Goal: Task Accomplishment & Management: Use online tool/utility

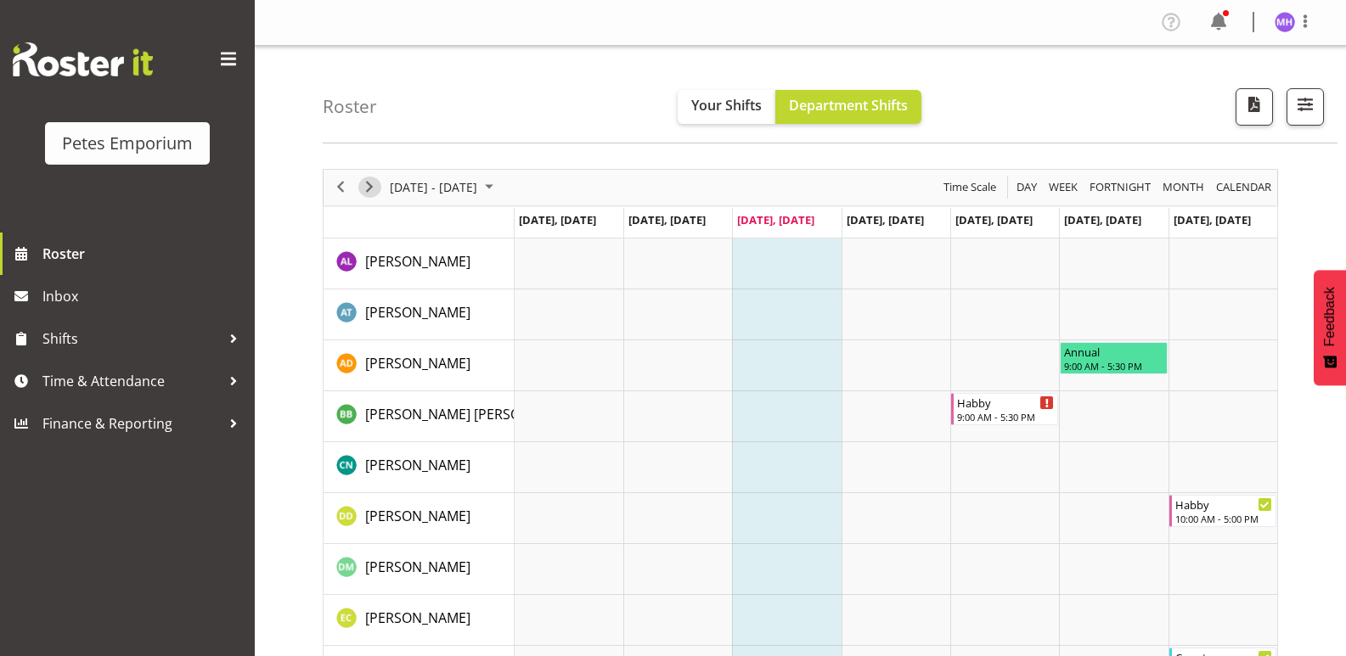
click at [368, 196] on span "Next" at bounding box center [369, 187] width 20 height 21
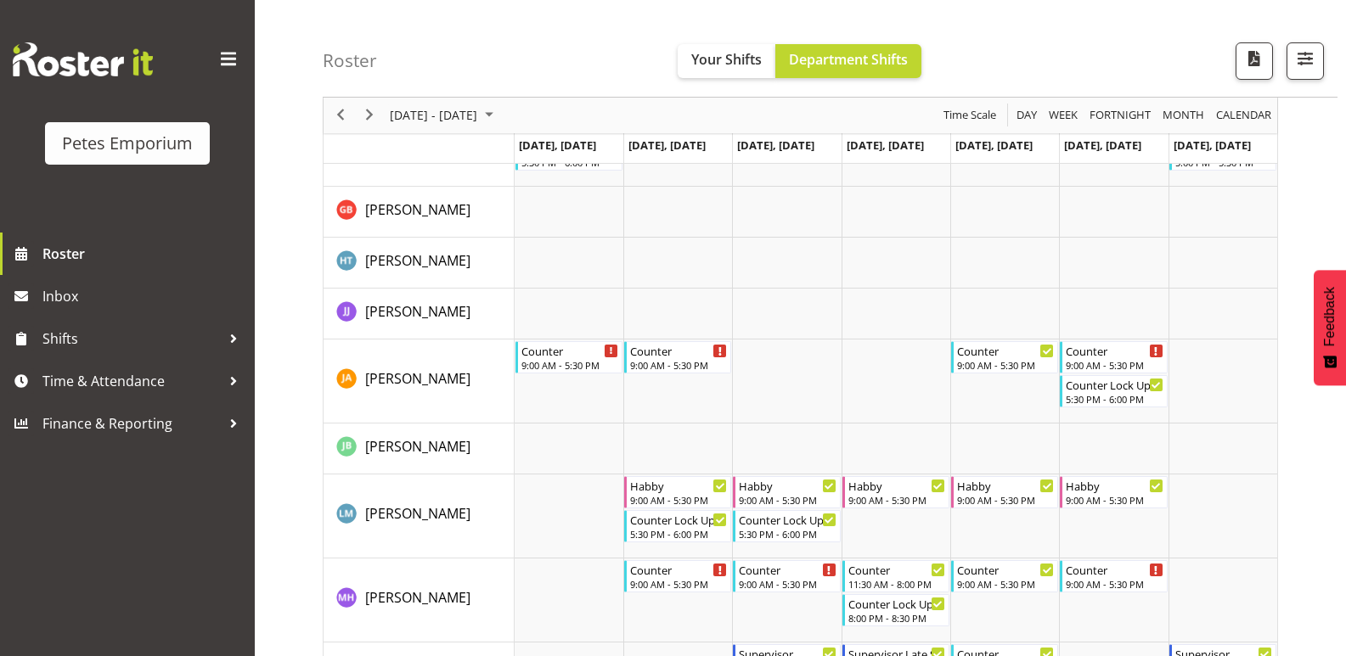
scroll to position [934, 0]
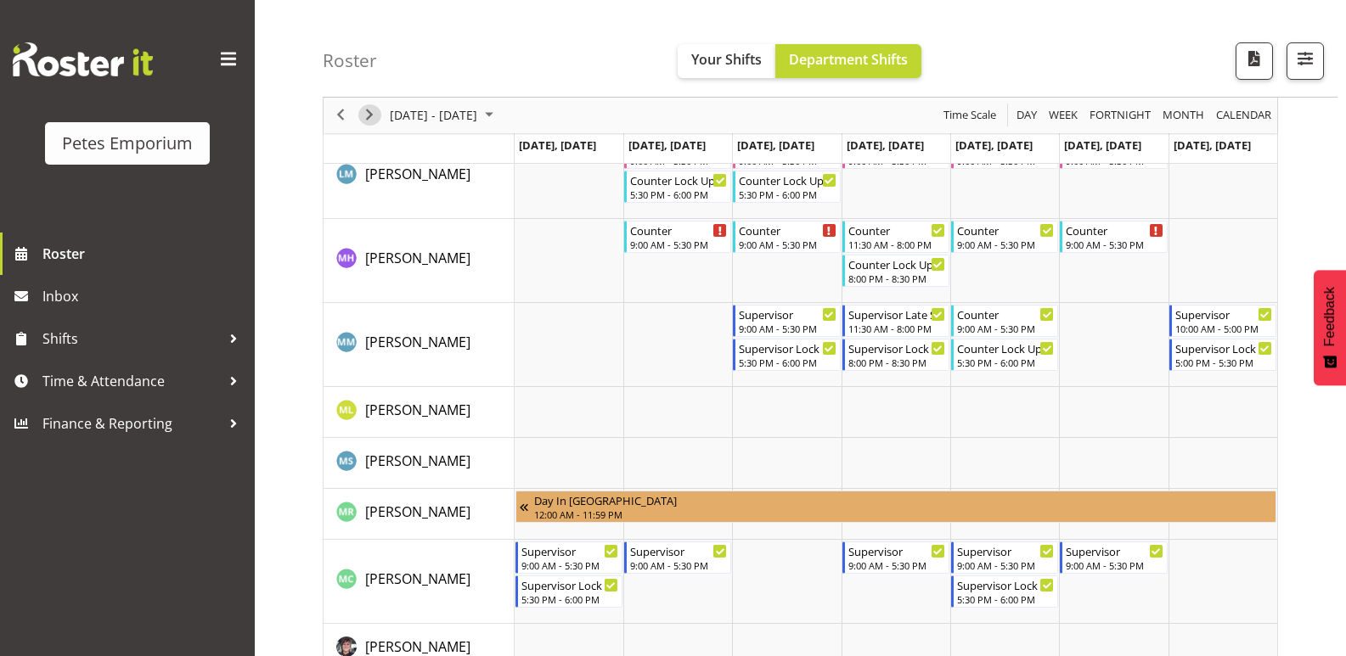
click at [369, 107] on span "Next" at bounding box center [369, 115] width 20 height 21
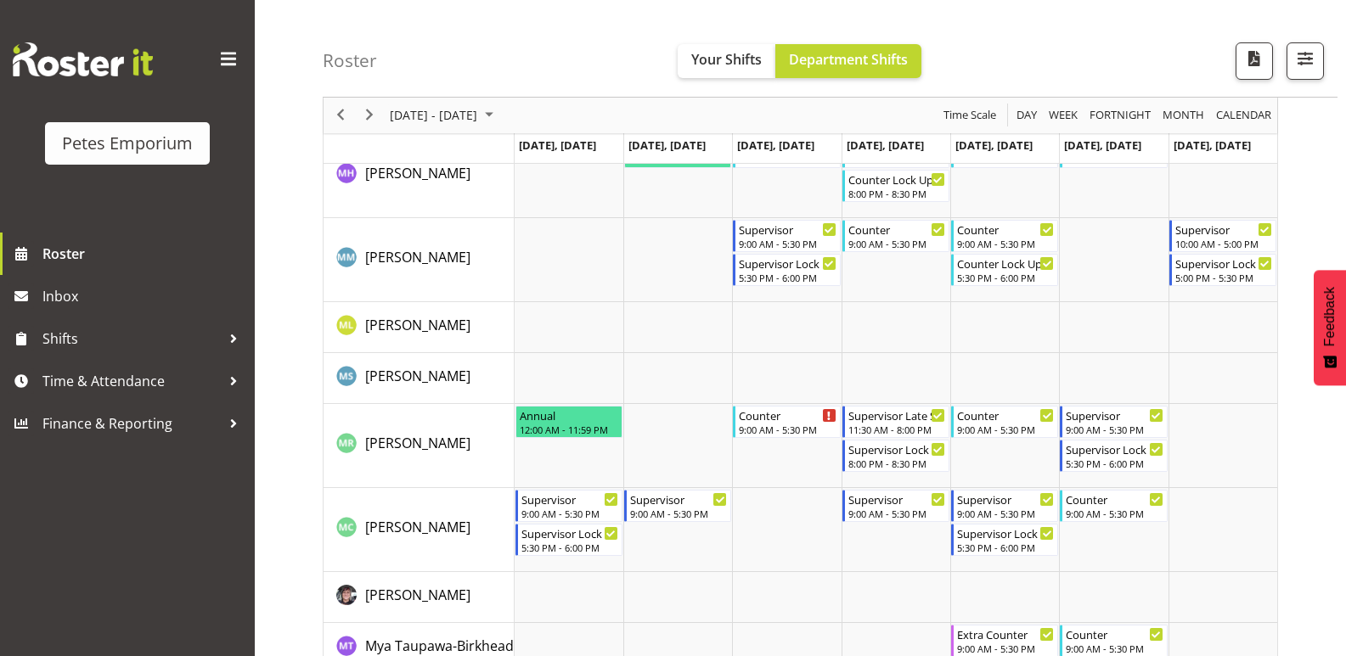
scroll to position [1359, 0]
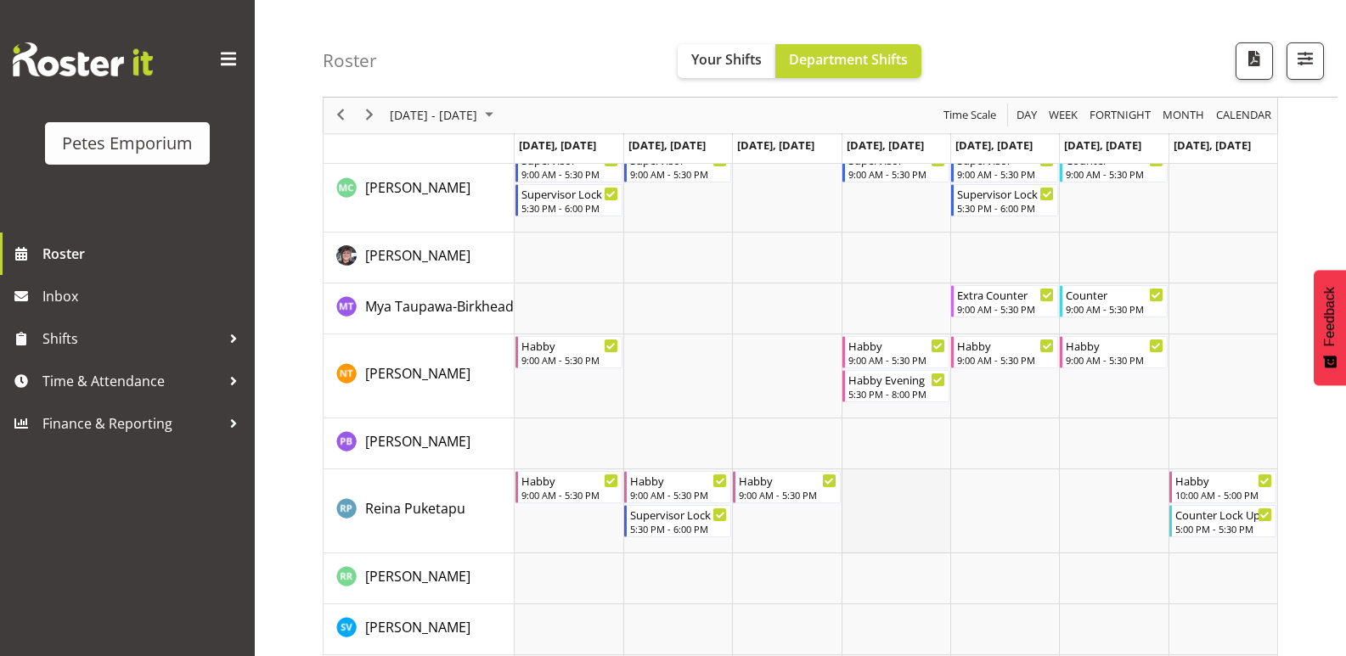
drag, startPoint x: 775, startPoint y: 567, endPoint x: 867, endPoint y: 517, distance: 104.5
click at [775, 567] on td "Timeline Week of September 3, 2025" at bounding box center [786, 579] width 109 height 51
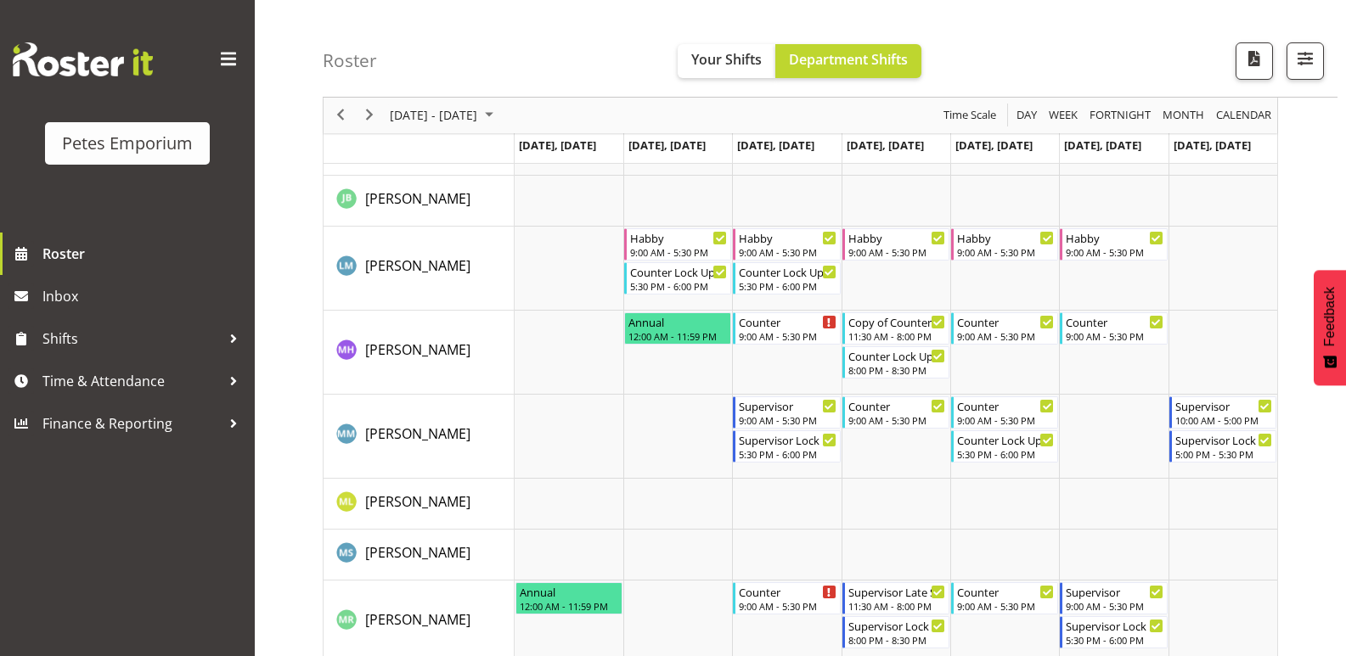
scroll to position [679, 0]
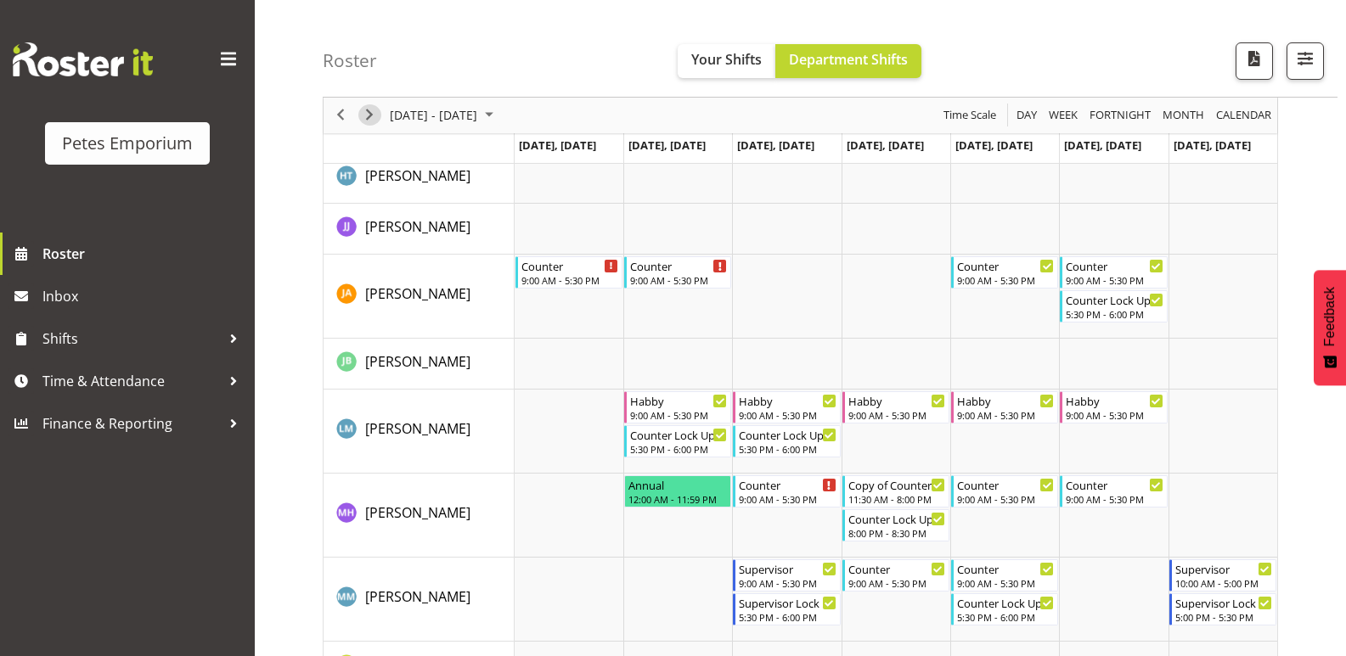
click at [363, 113] on span "Next" at bounding box center [369, 115] width 20 height 21
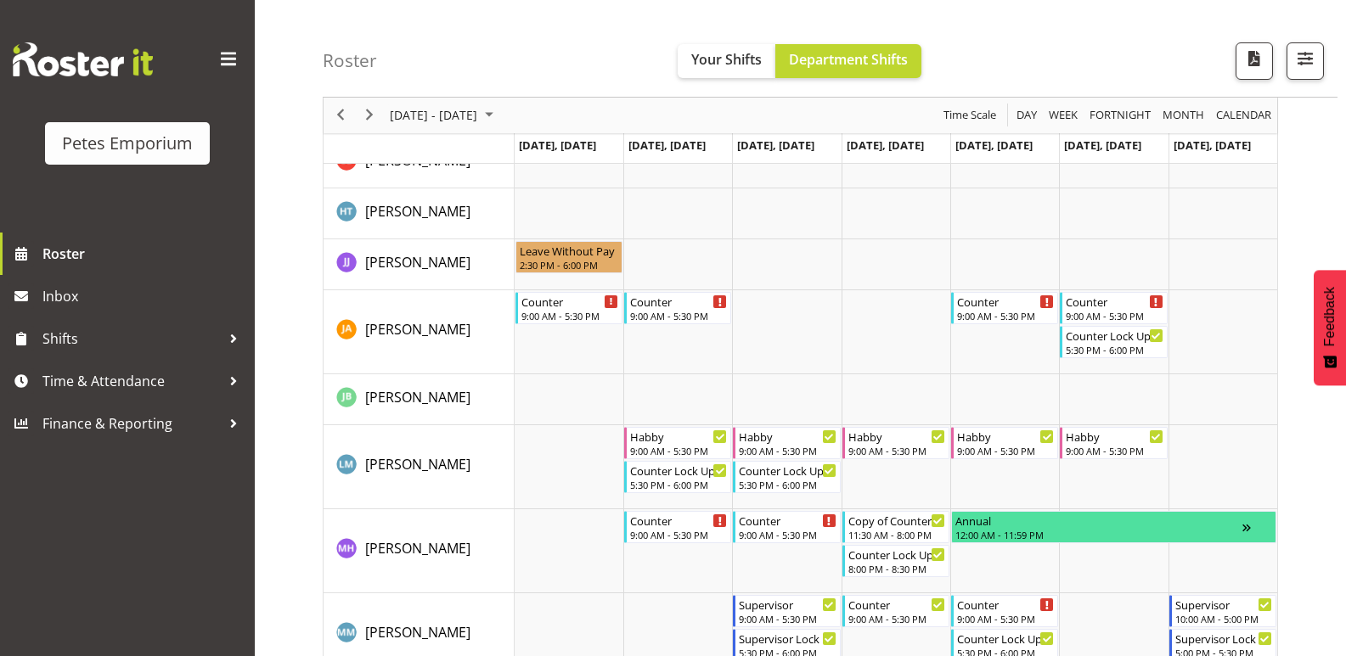
scroll to position [679, 0]
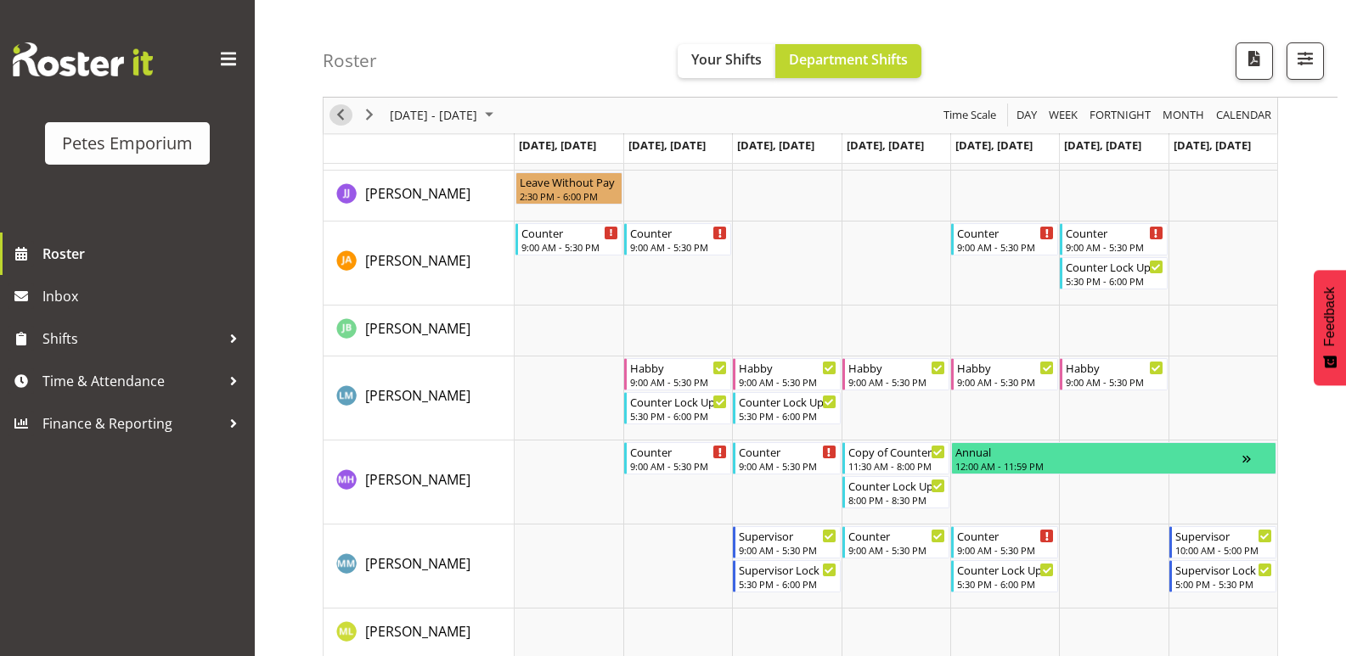
click at [346, 115] on span "Previous" at bounding box center [340, 115] width 20 height 21
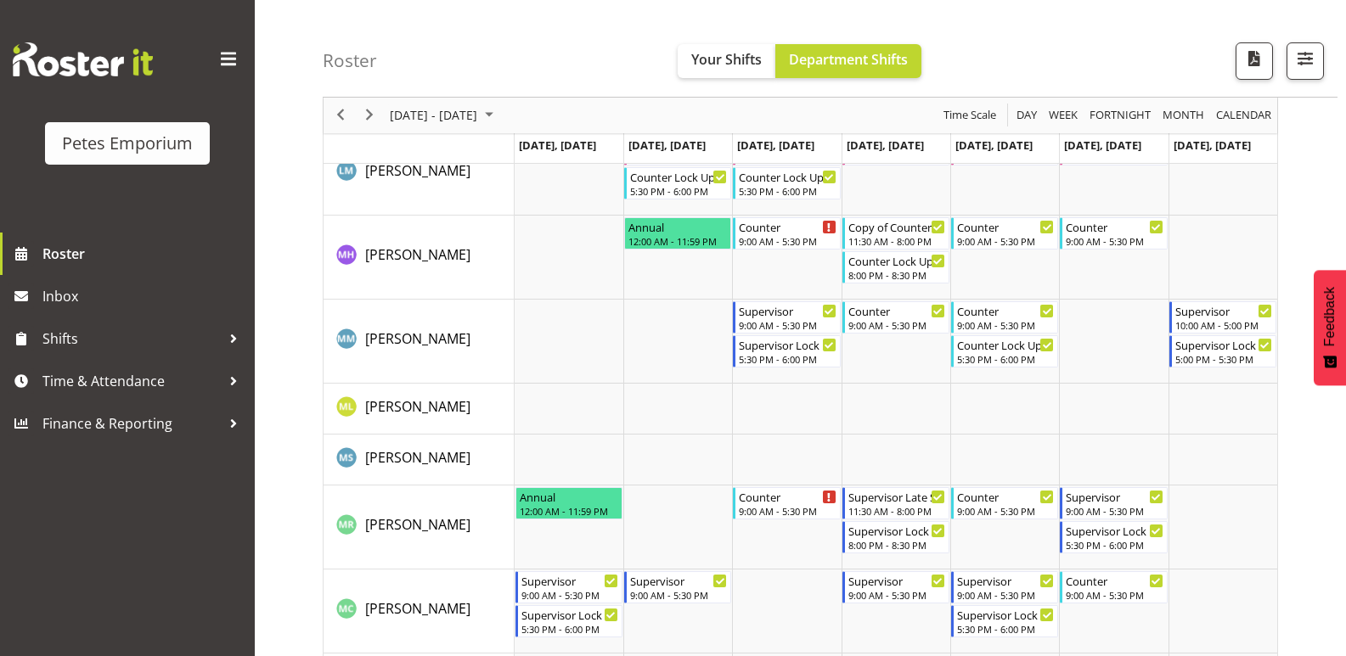
scroll to position [849, 0]
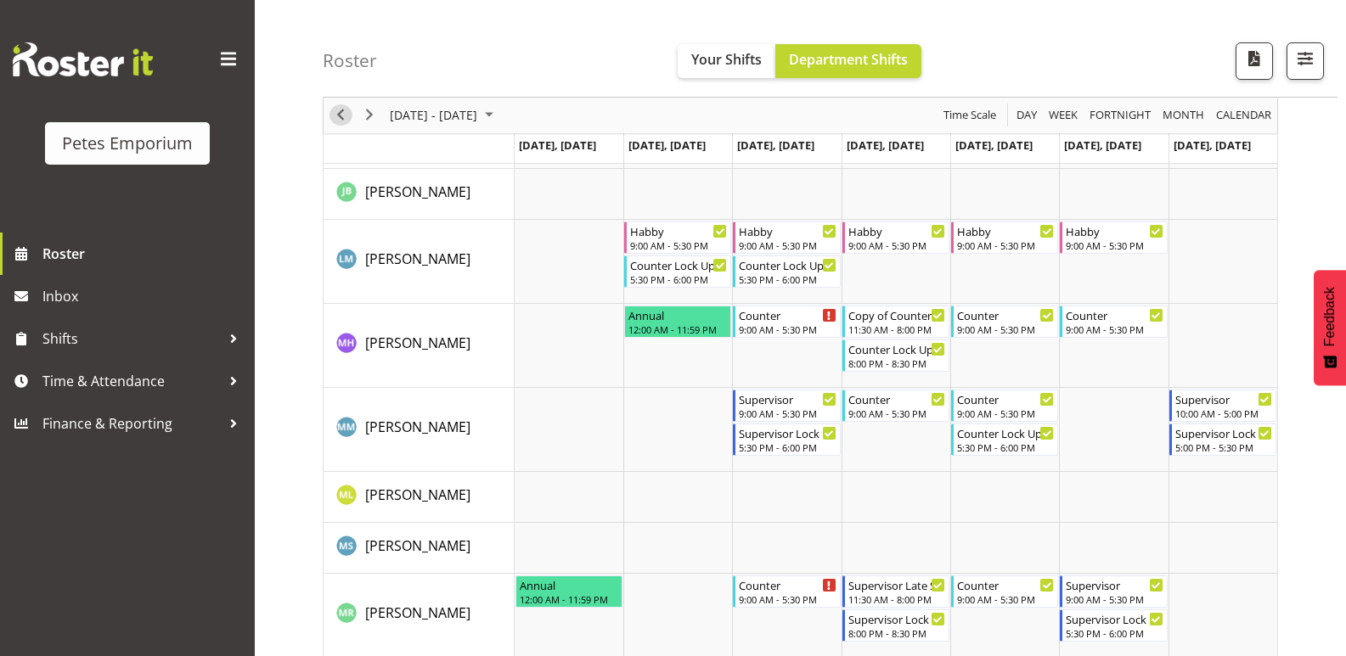
click at [340, 115] on span "Previous" at bounding box center [340, 115] width 20 height 21
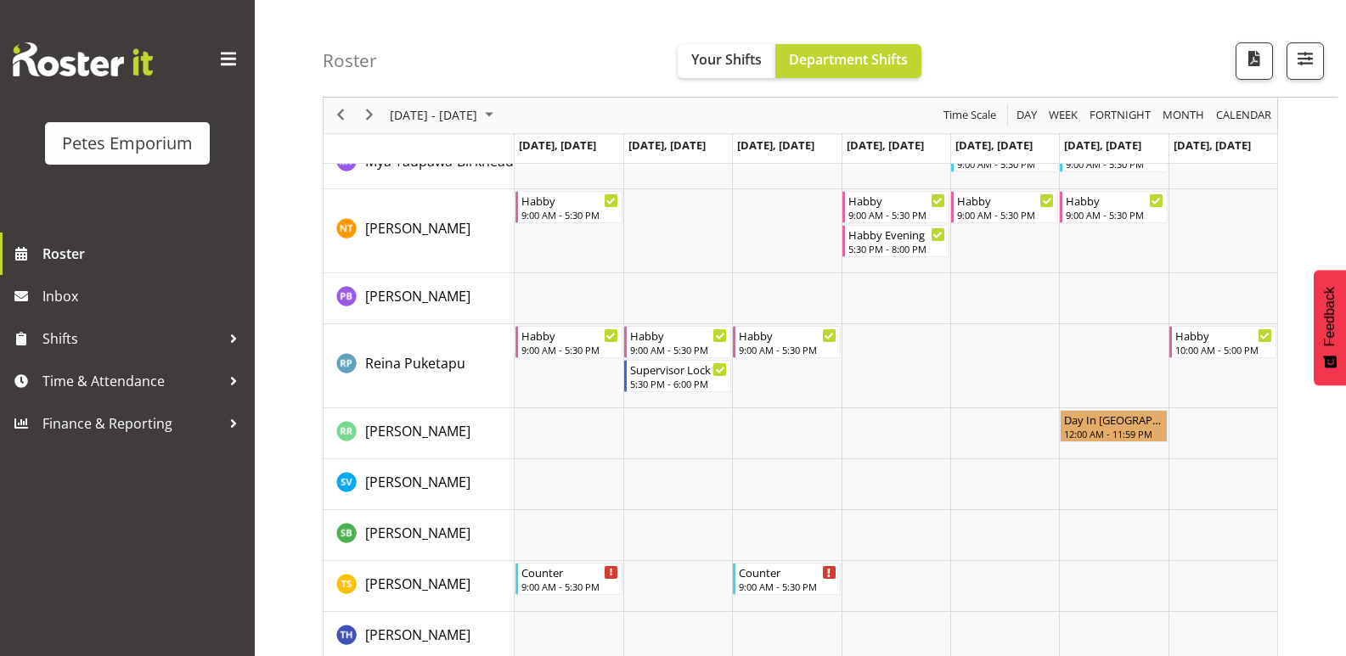
scroll to position [1491, 0]
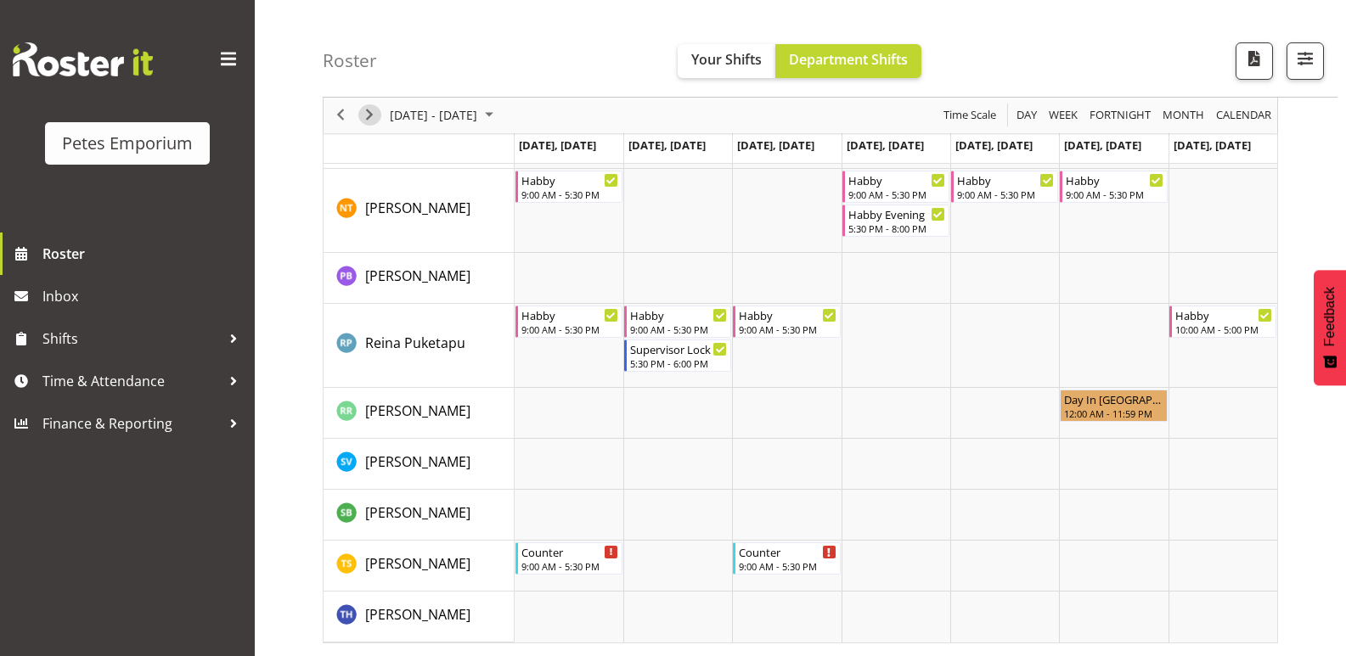
click at [362, 121] on span "Next" at bounding box center [369, 115] width 20 height 21
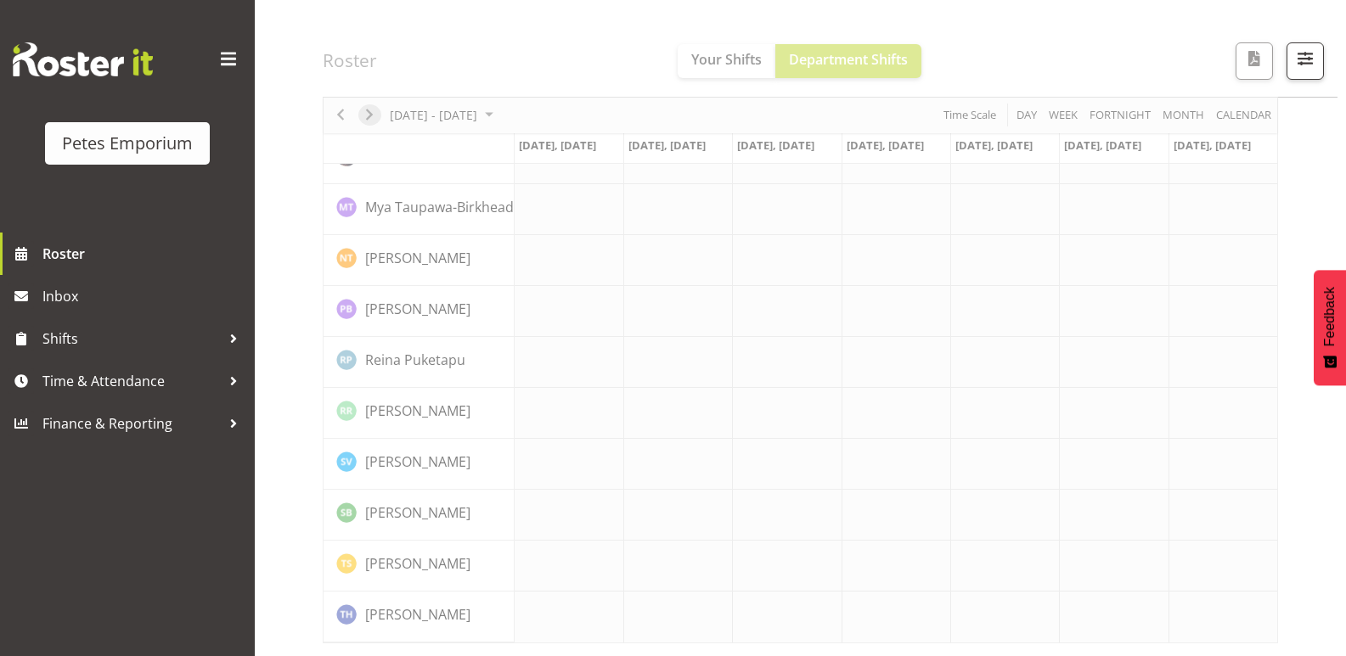
scroll to position [1226, 0]
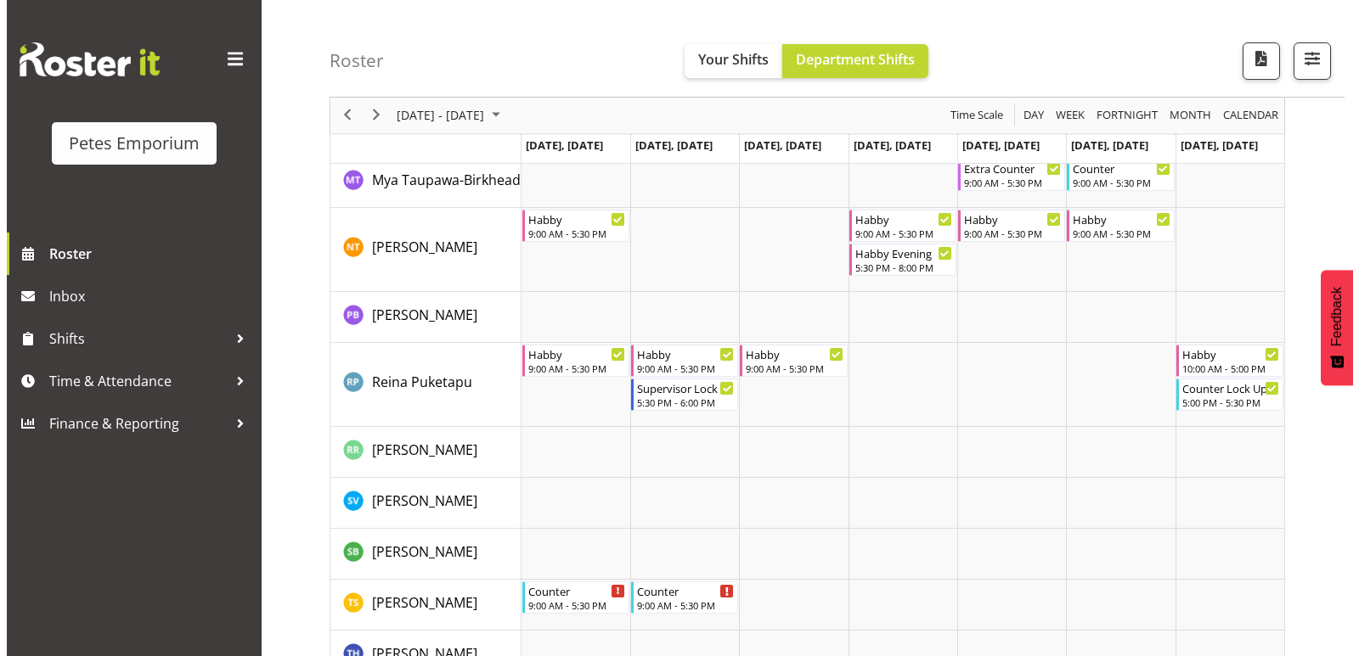
scroll to position [1524, 0]
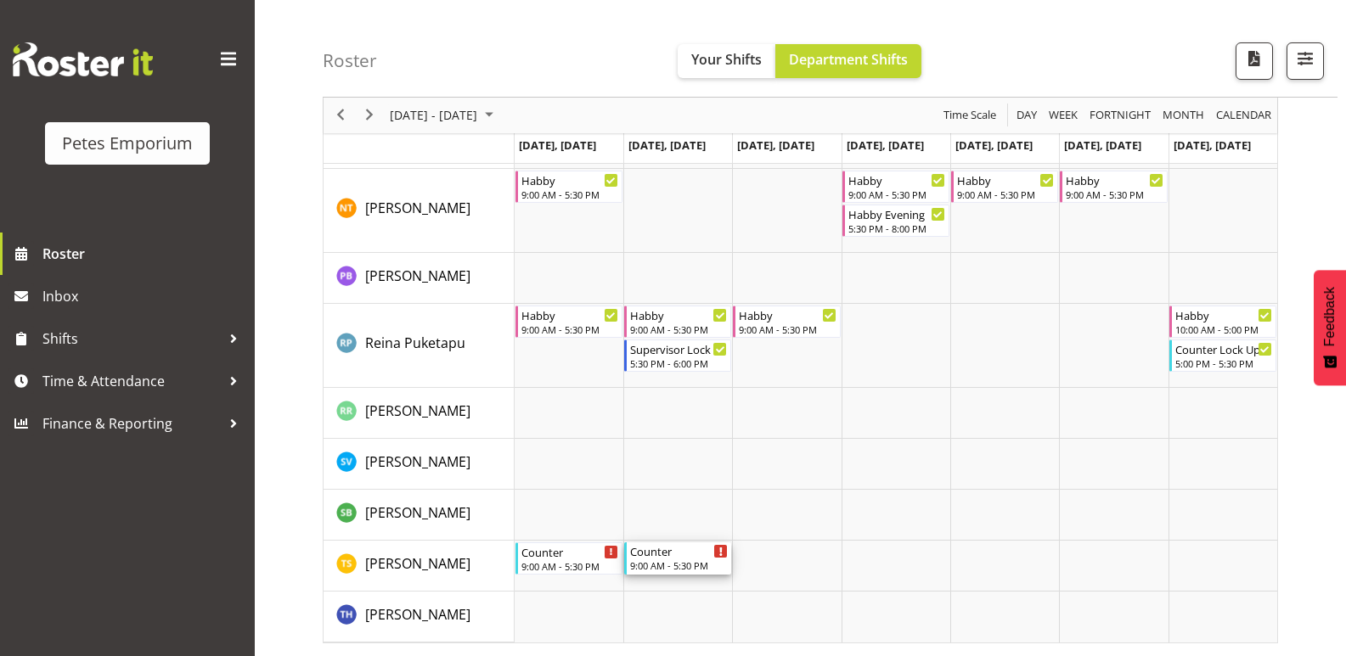
click at [700, 556] on div "Counter" at bounding box center [679, 551] width 98 height 17
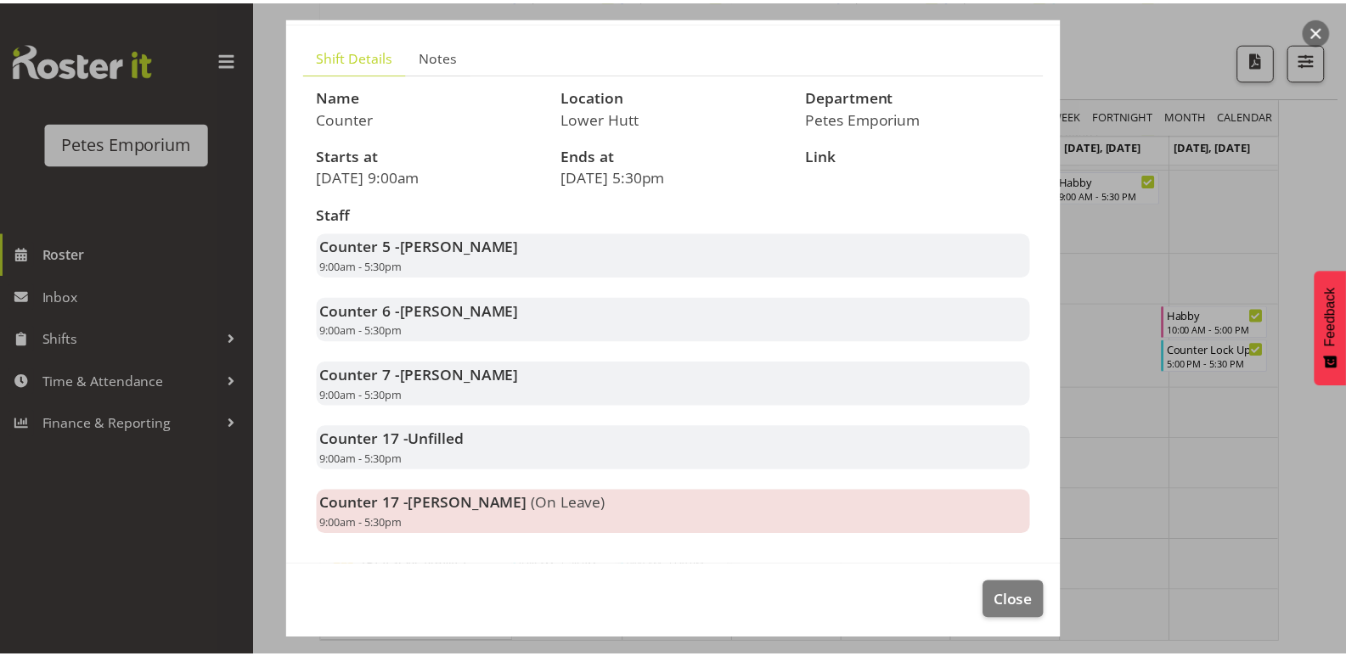
scroll to position [104, 0]
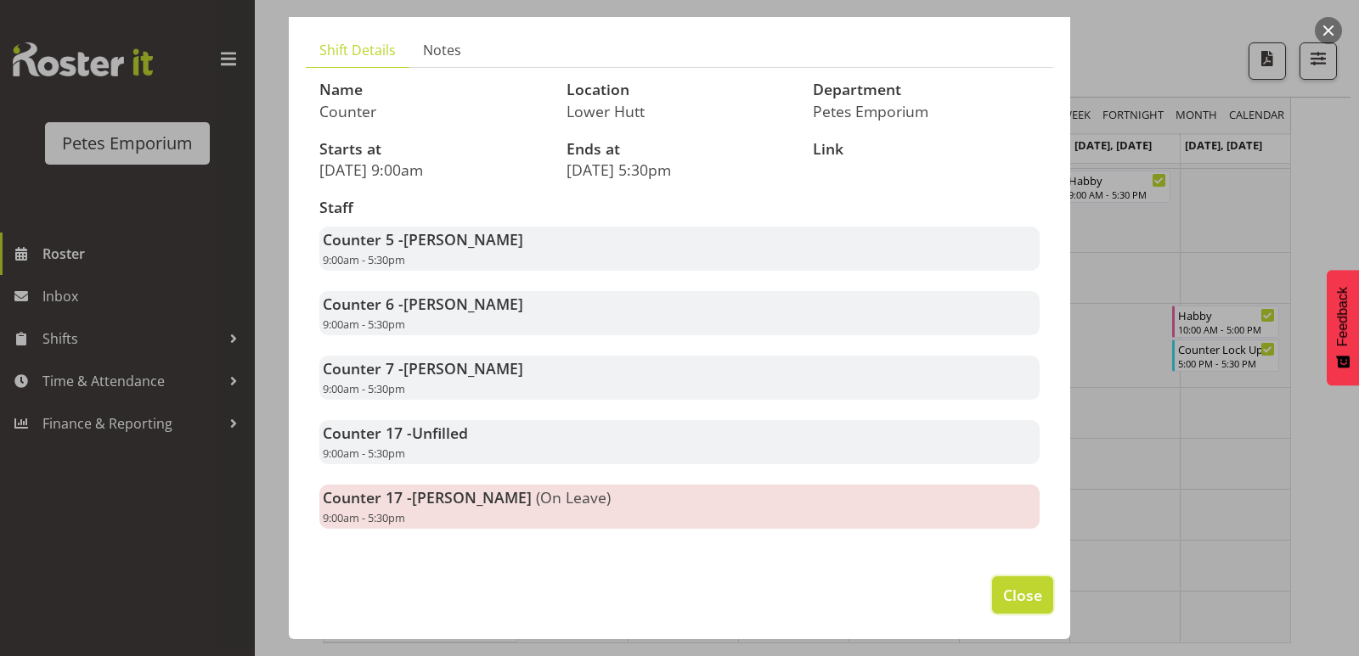
click at [1005, 596] on span "Close" at bounding box center [1022, 595] width 39 height 22
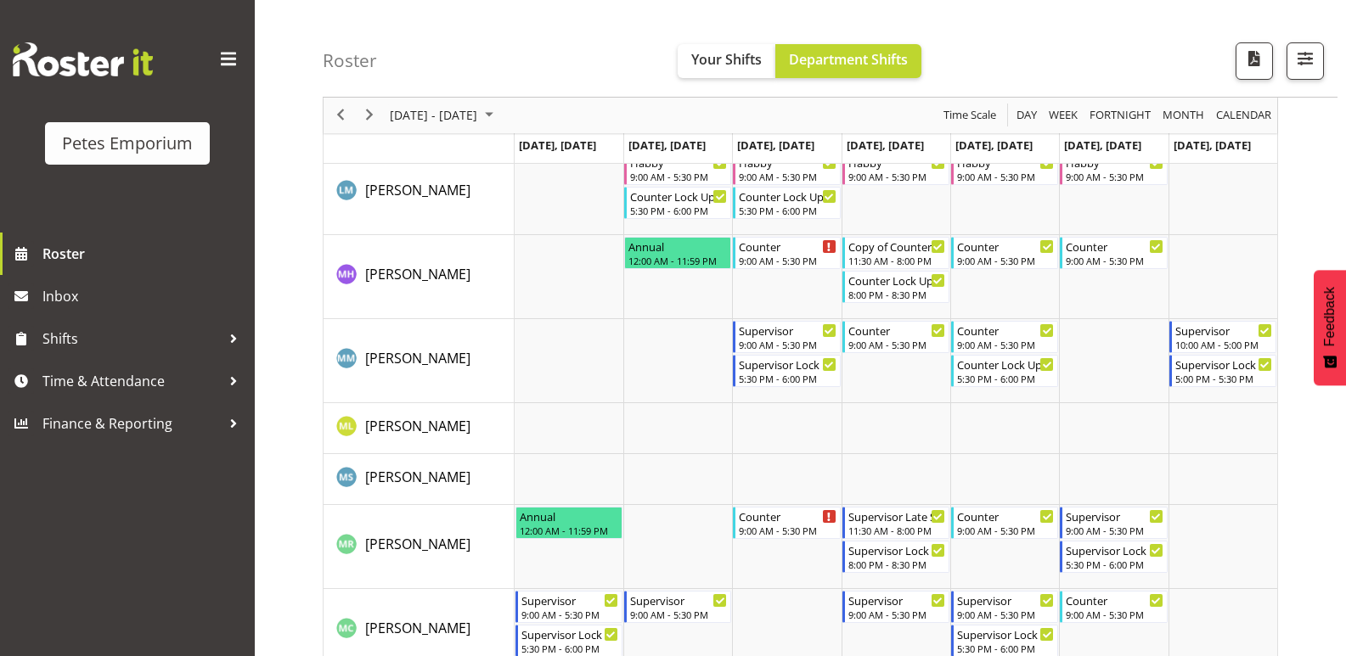
scroll to position [845, 0]
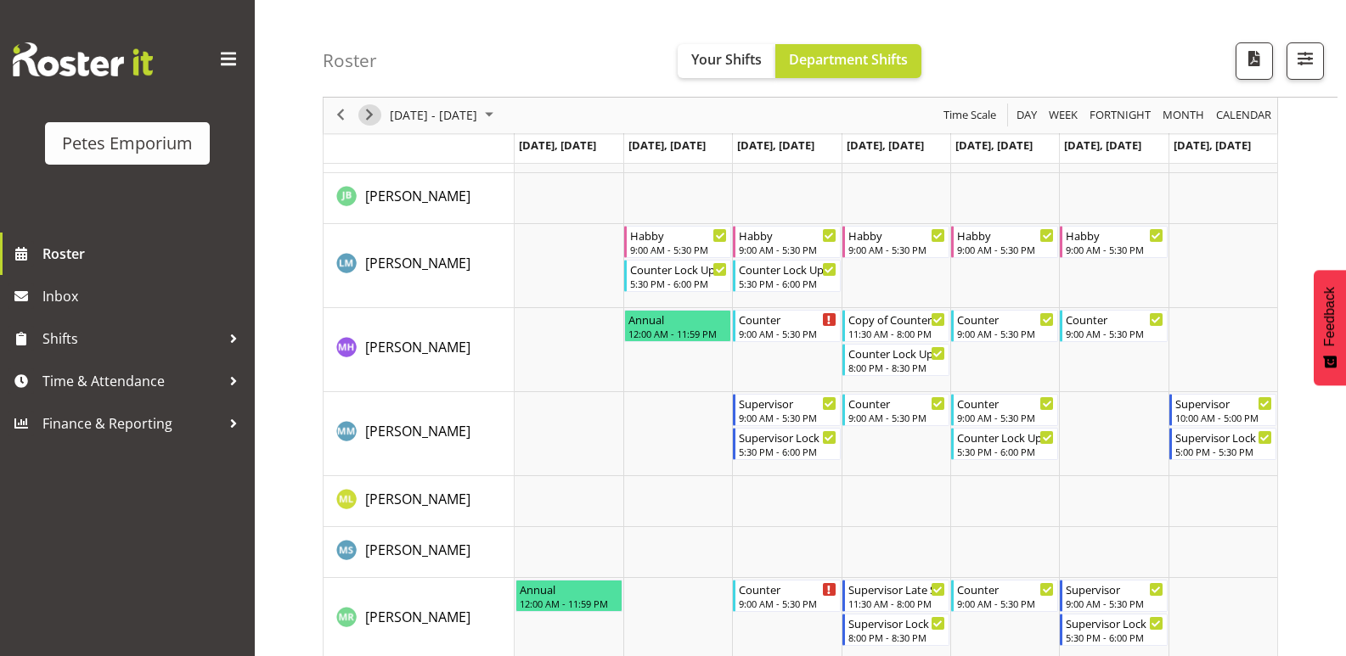
click at [374, 116] on span "Next" at bounding box center [369, 115] width 20 height 21
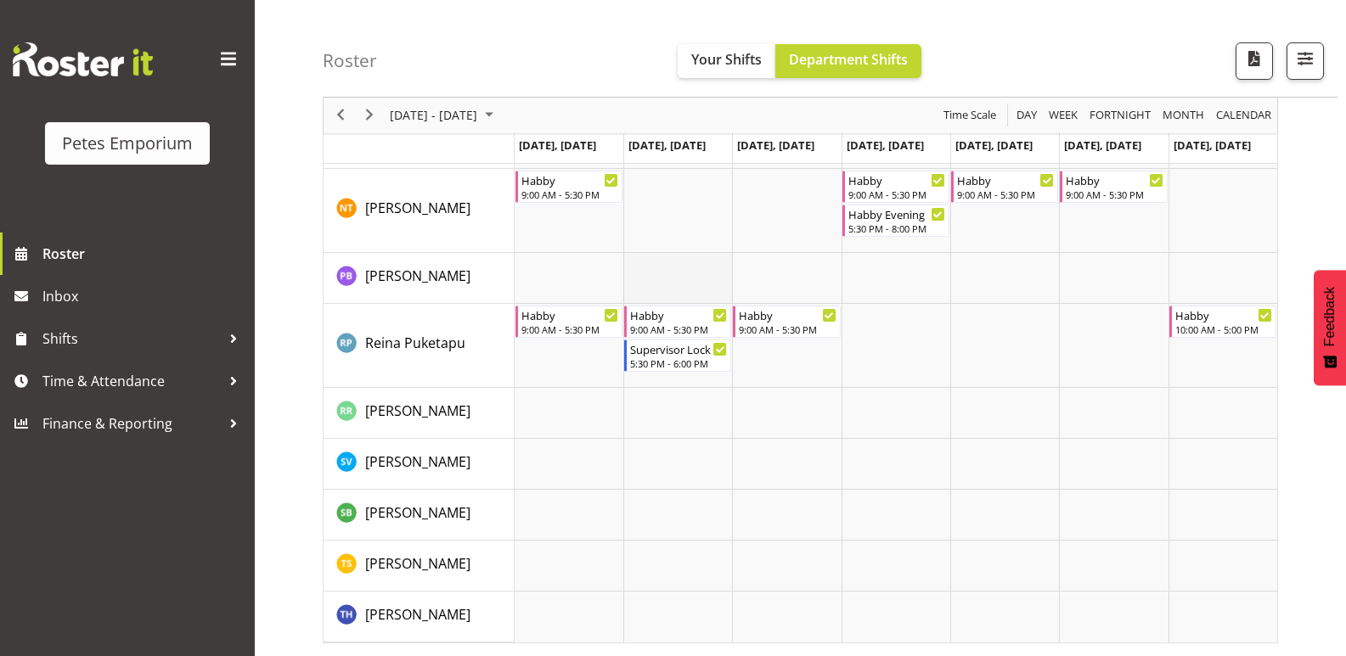
scroll to position [1406, 0]
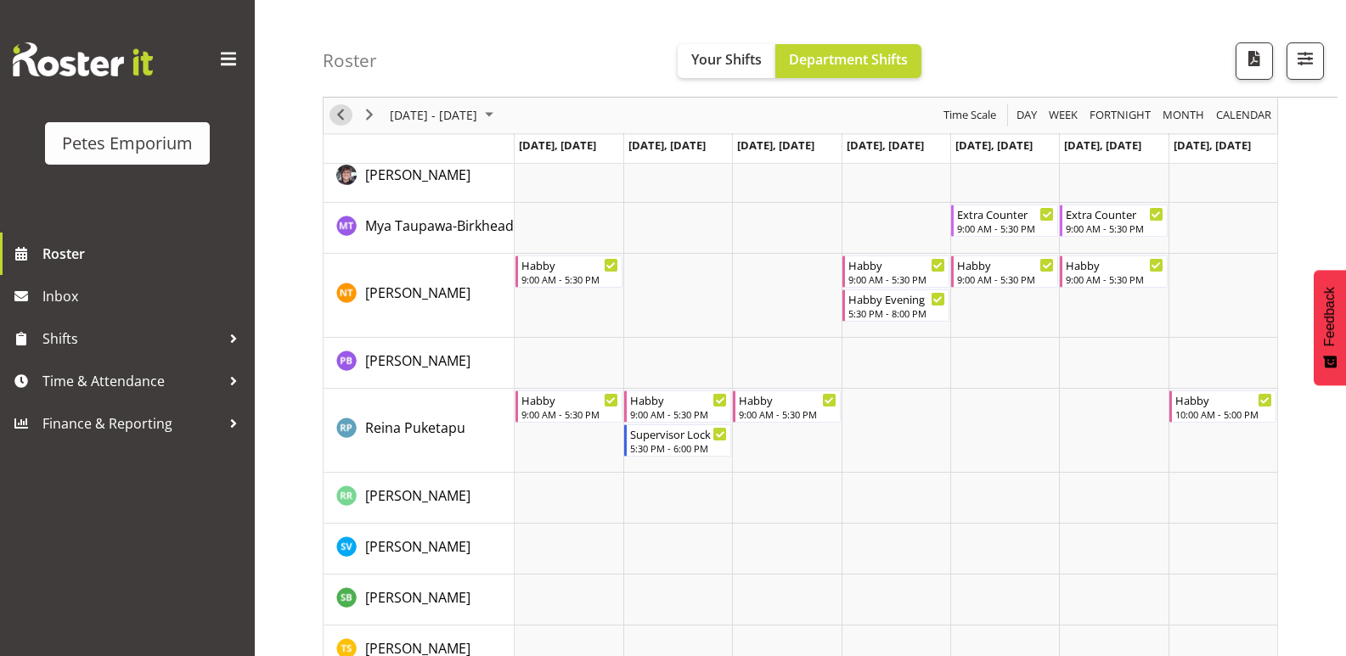
click at [335, 115] on span "Previous" at bounding box center [340, 115] width 20 height 21
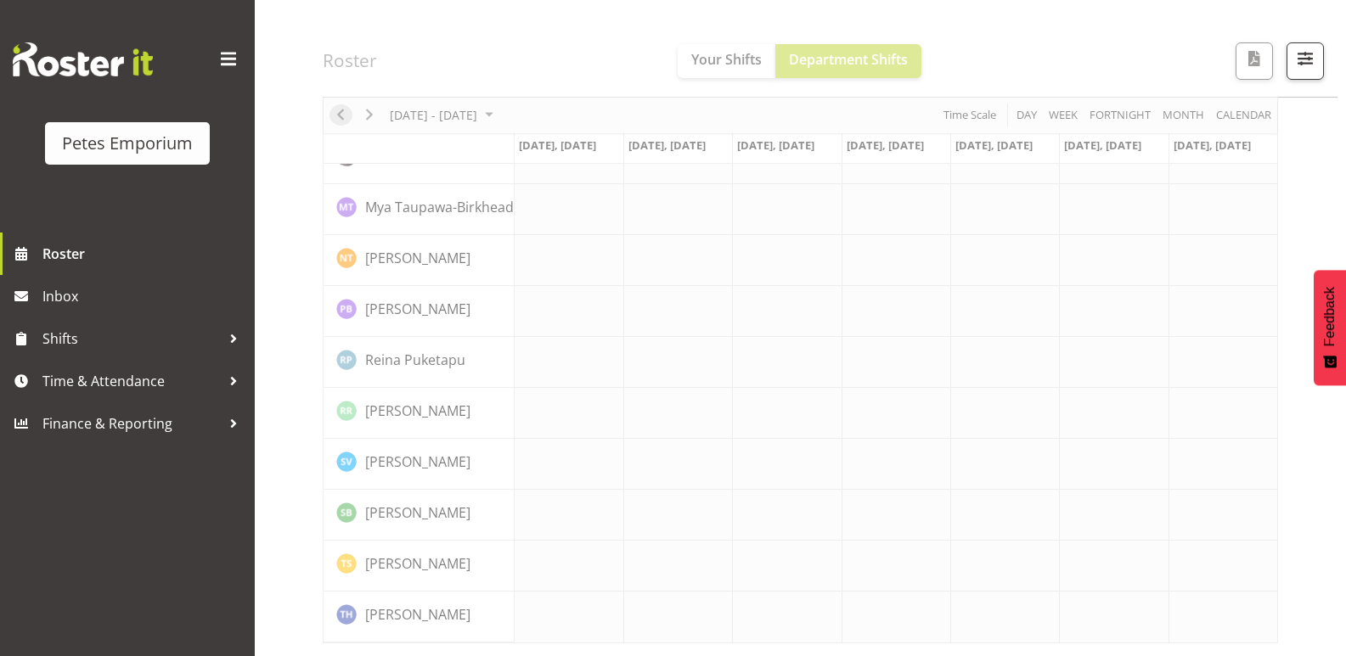
scroll to position [1226, 0]
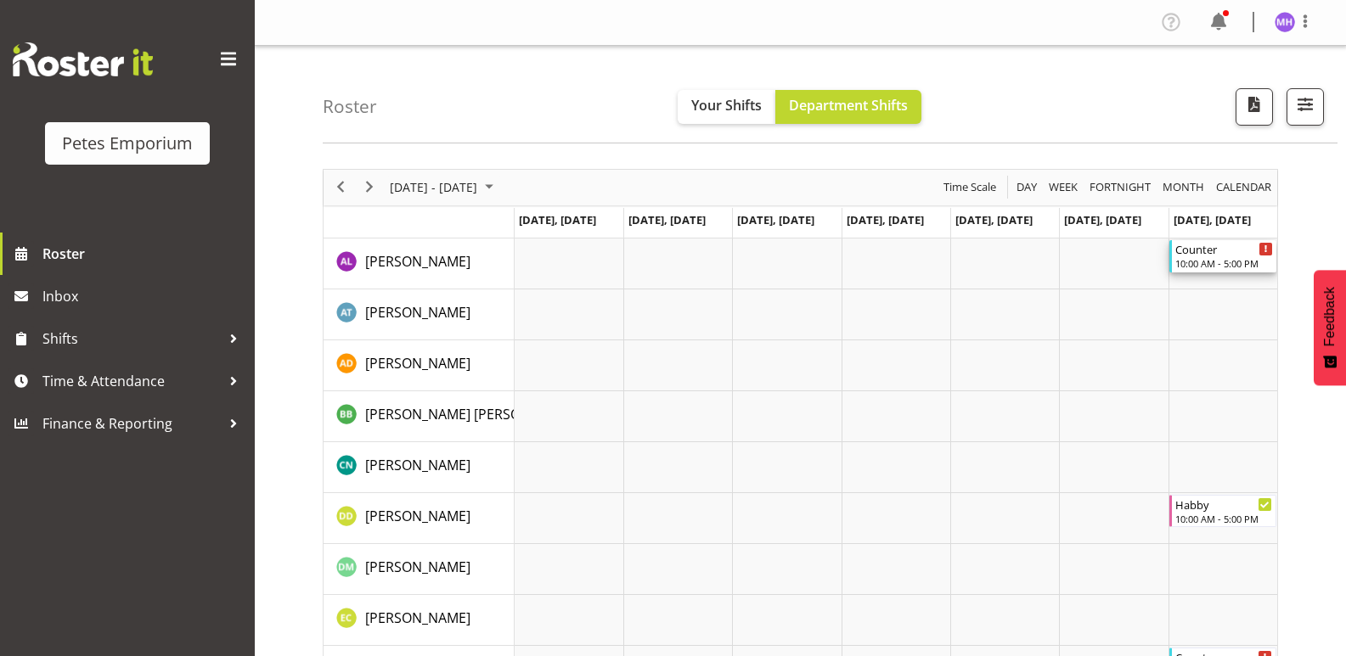
click at [1217, 263] on div "10:00 AM - 5:00 PM" at bounding box center [1224, 263] width 98 height 14
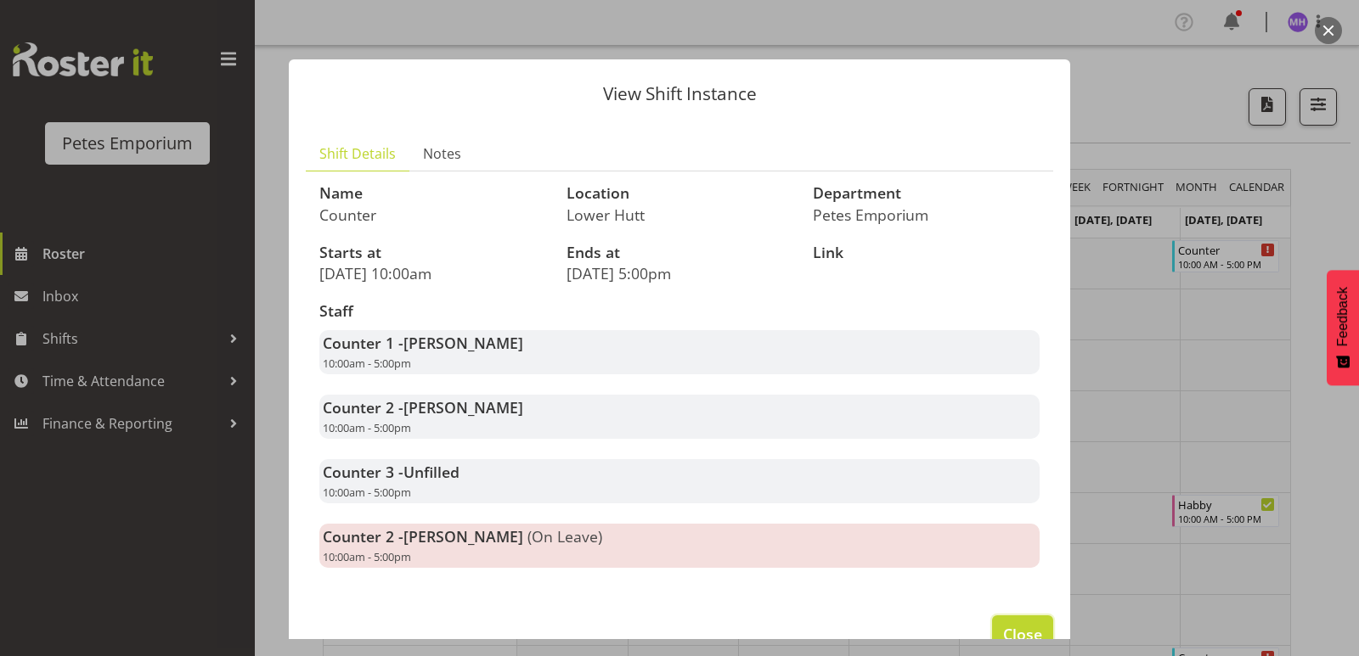
click at [1003, 628] on span "Close" at bounding box center [1022, 634] width 39 height 22
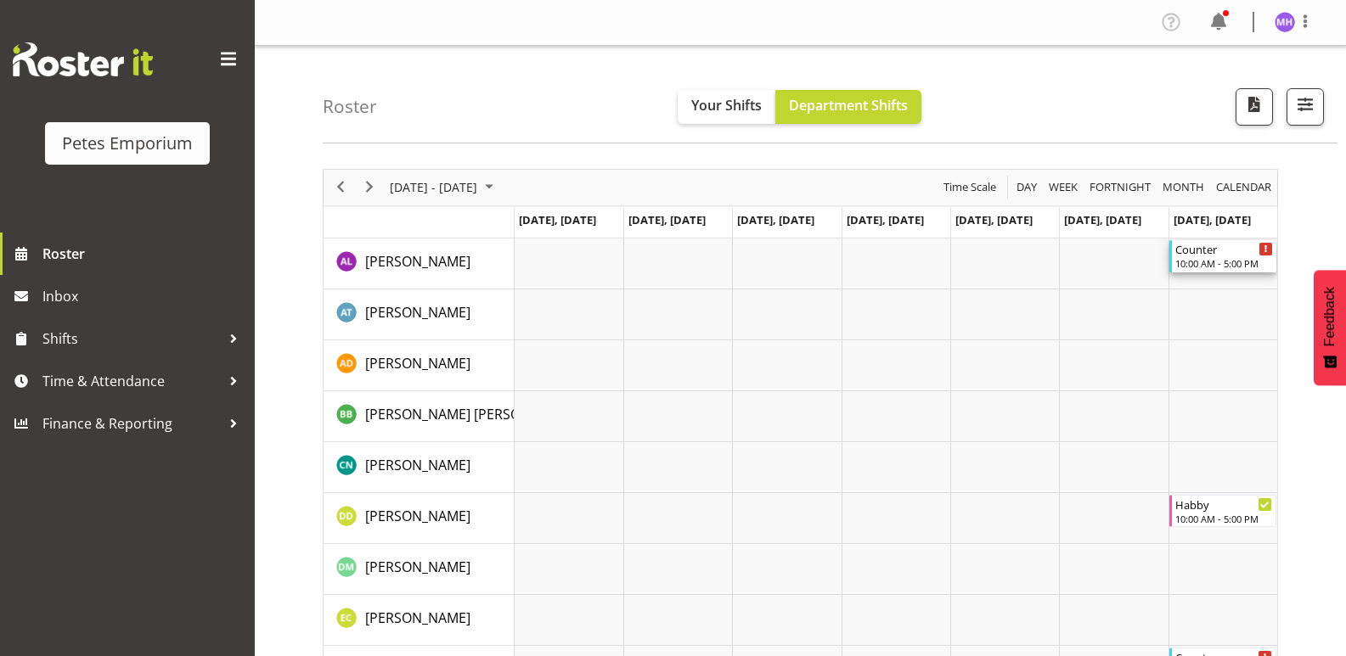
click at [1192, 260] on div "10:00 AM - 5:00 PM" at bounding box center [1224, 263] width 98 height 14
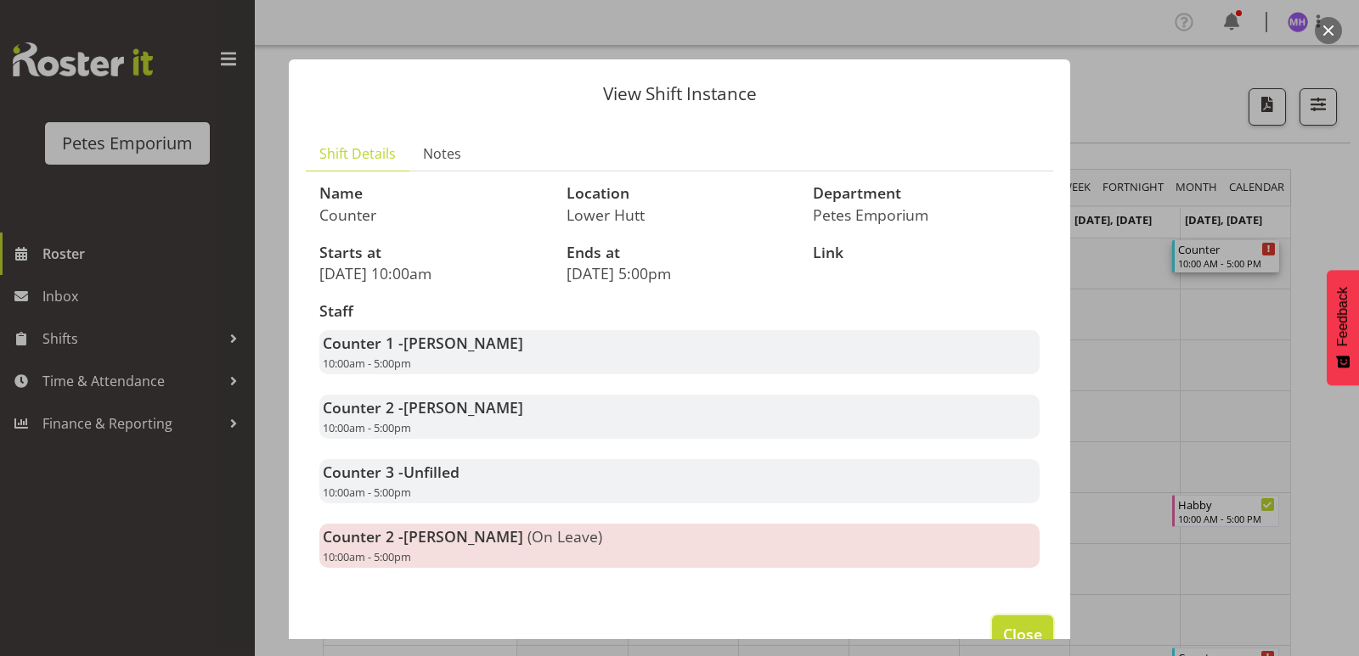
click at [1015, 621] on button "Close" at bounding box center [1022, 634] width 61 height 37
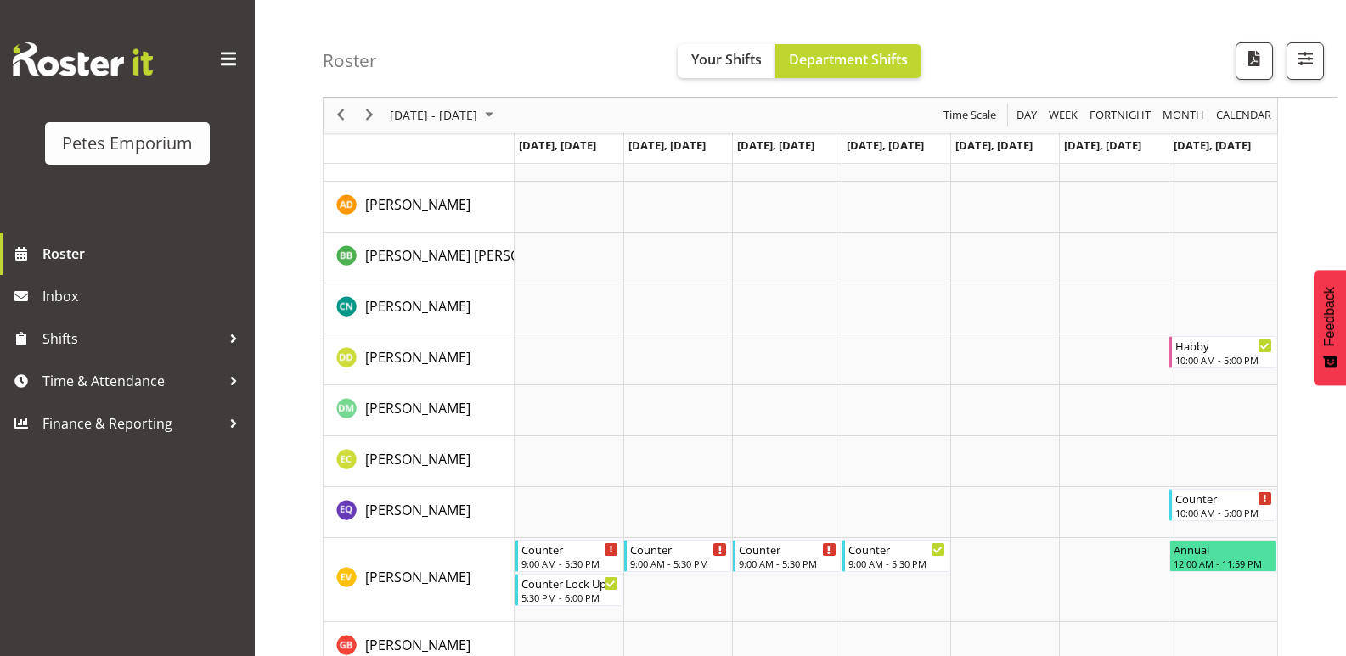
scroll to position [170, 0]
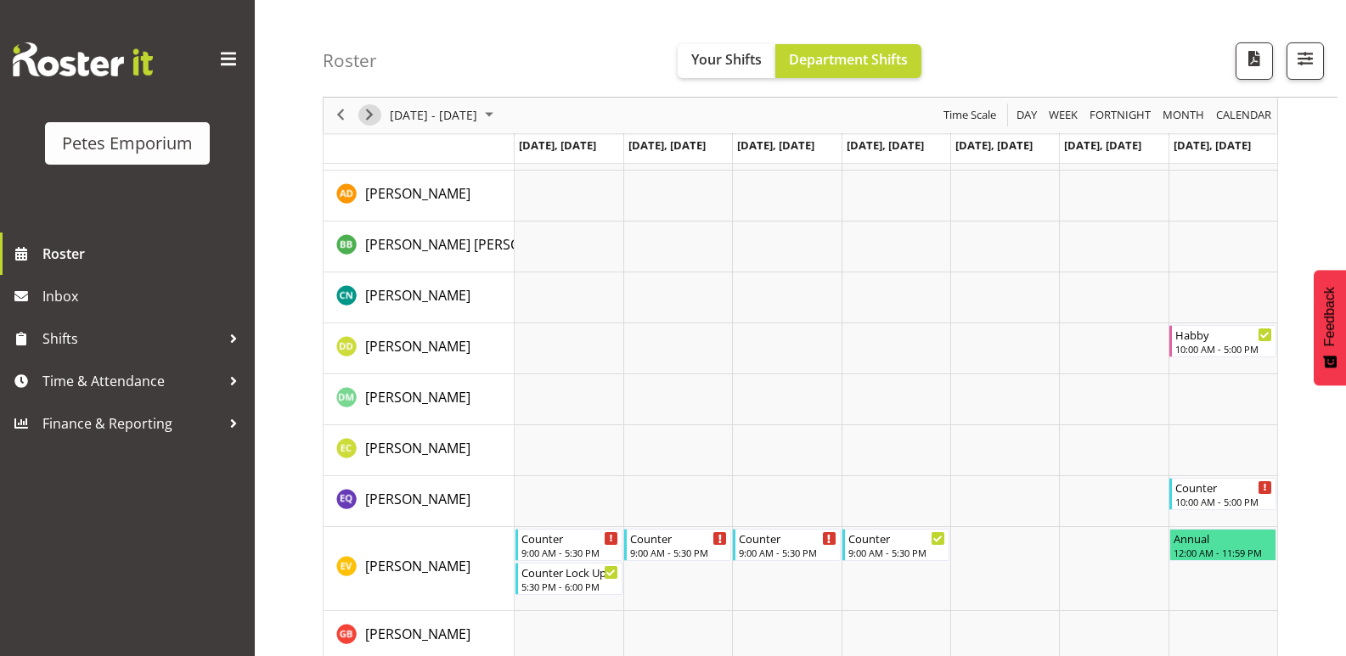
click at [370, 119] on span "Next" at bounding box center [369, 115] width 20 height 21
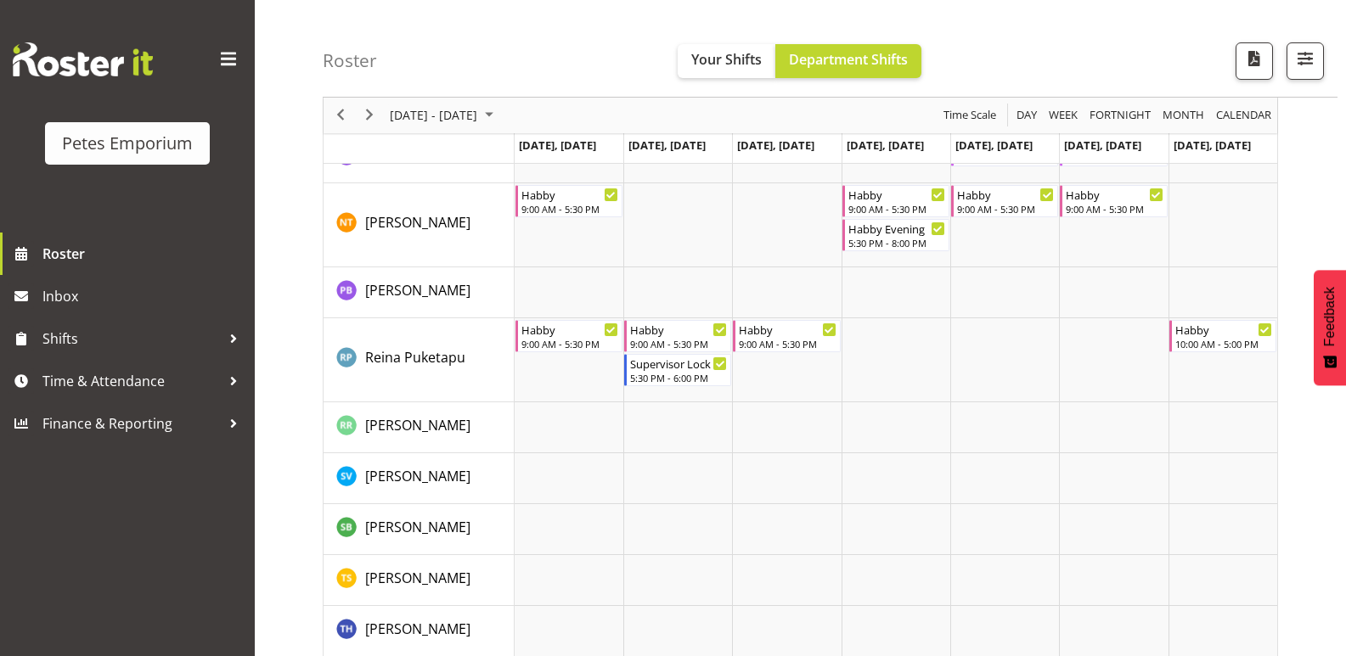
scroll to position [1491, 0]
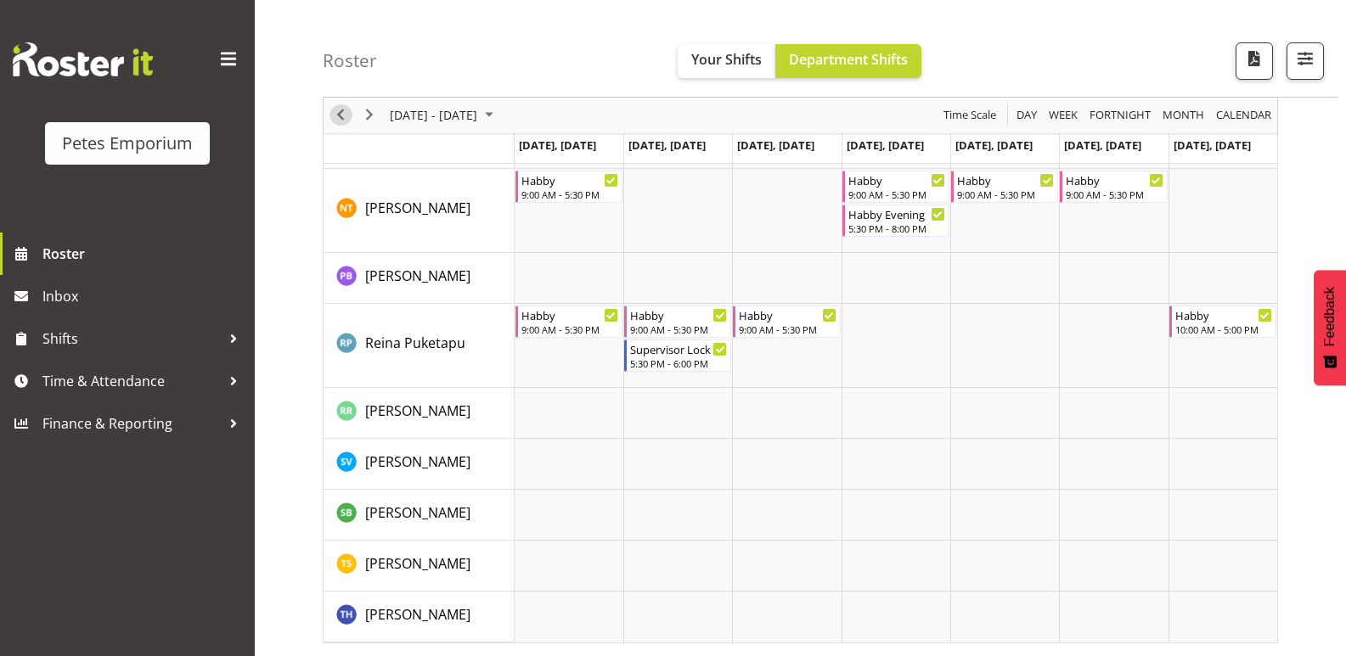
click at [335, 118] on span "Previous" at bounding box center [340, 115] width 20 height 21
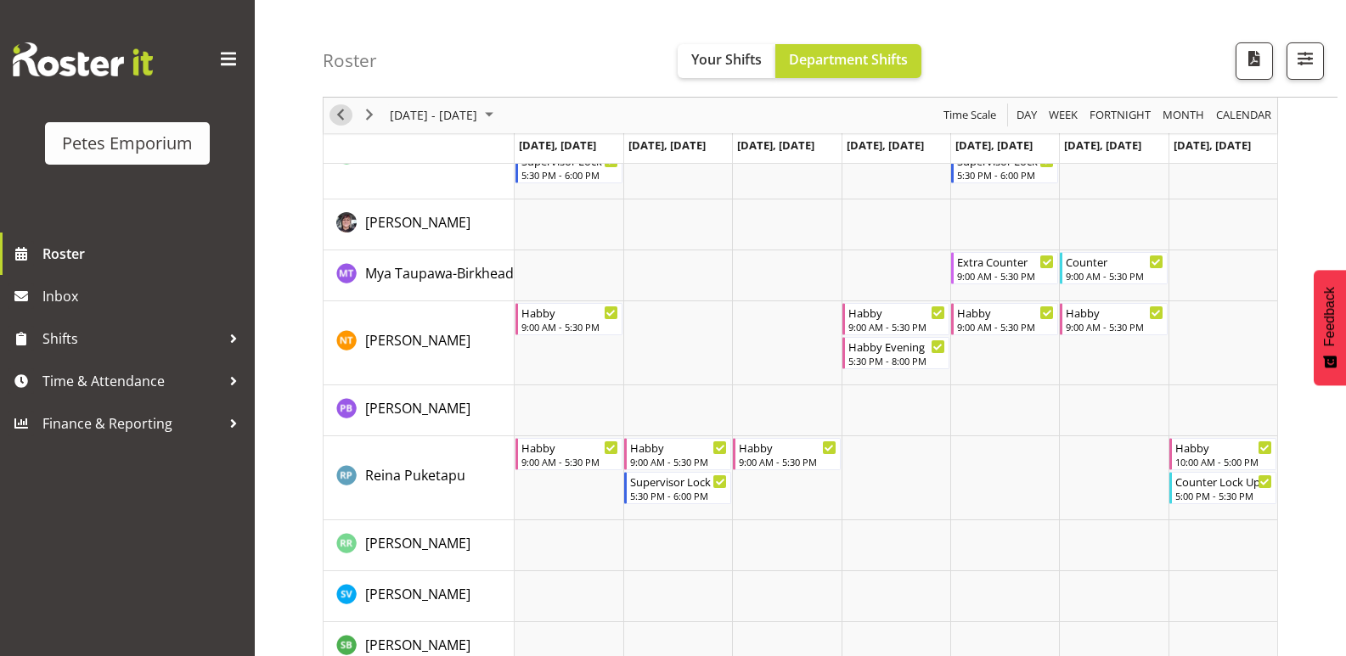
click at [345, 120] on span "Previous" at bounding box center [340, 115] width 20 height 21
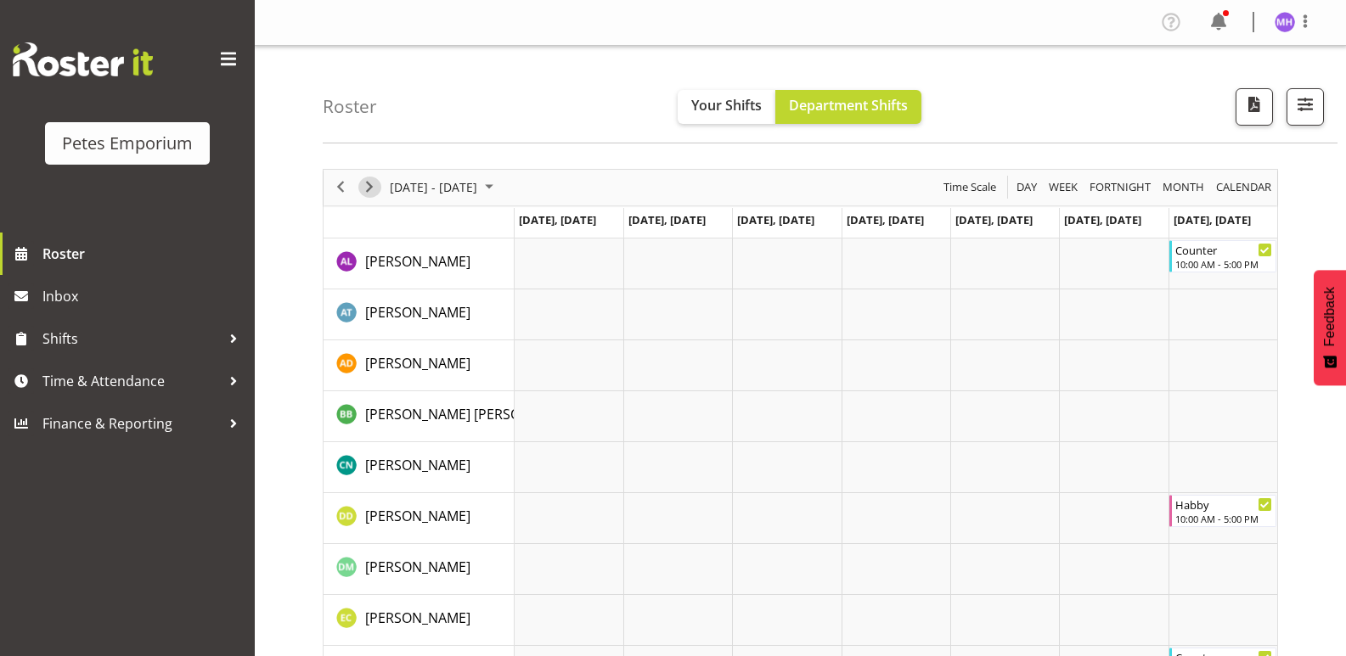
click at [369, 190] on span "Next" at bounding box center [369, 187] width 20 height 21
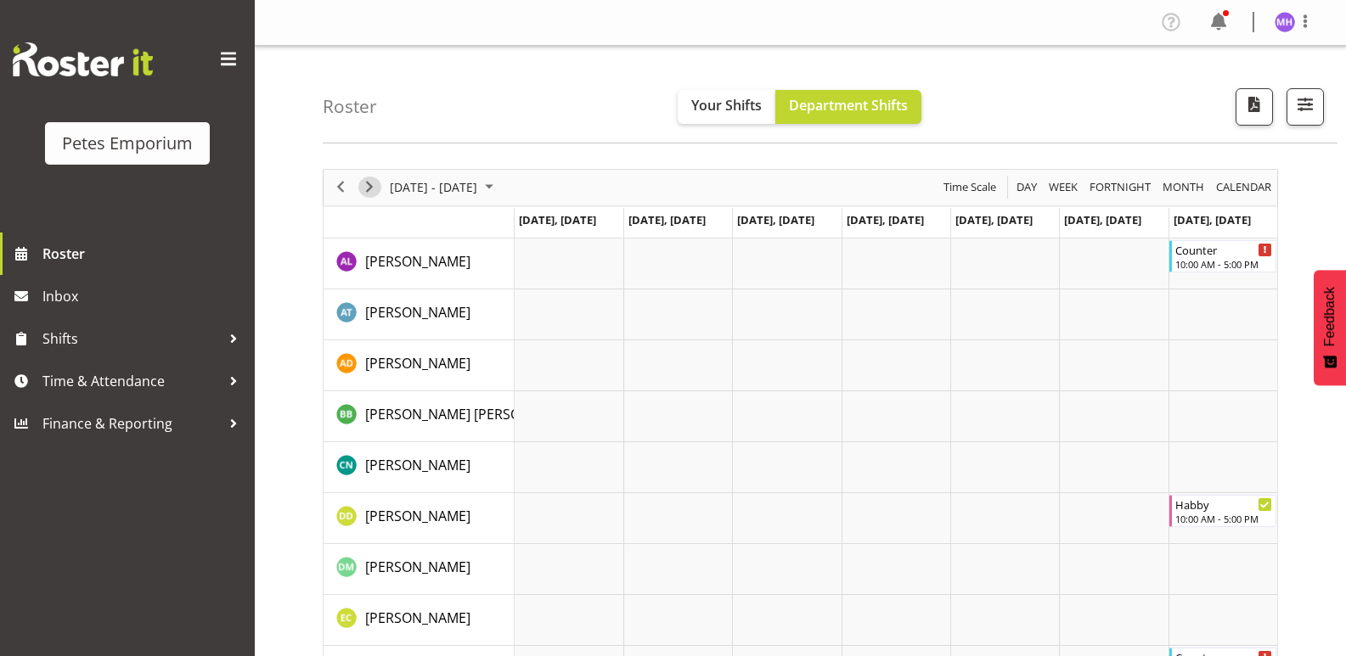
click at [369, 190] on span "Next" at bounding box center [369, 187] width 20 height 21
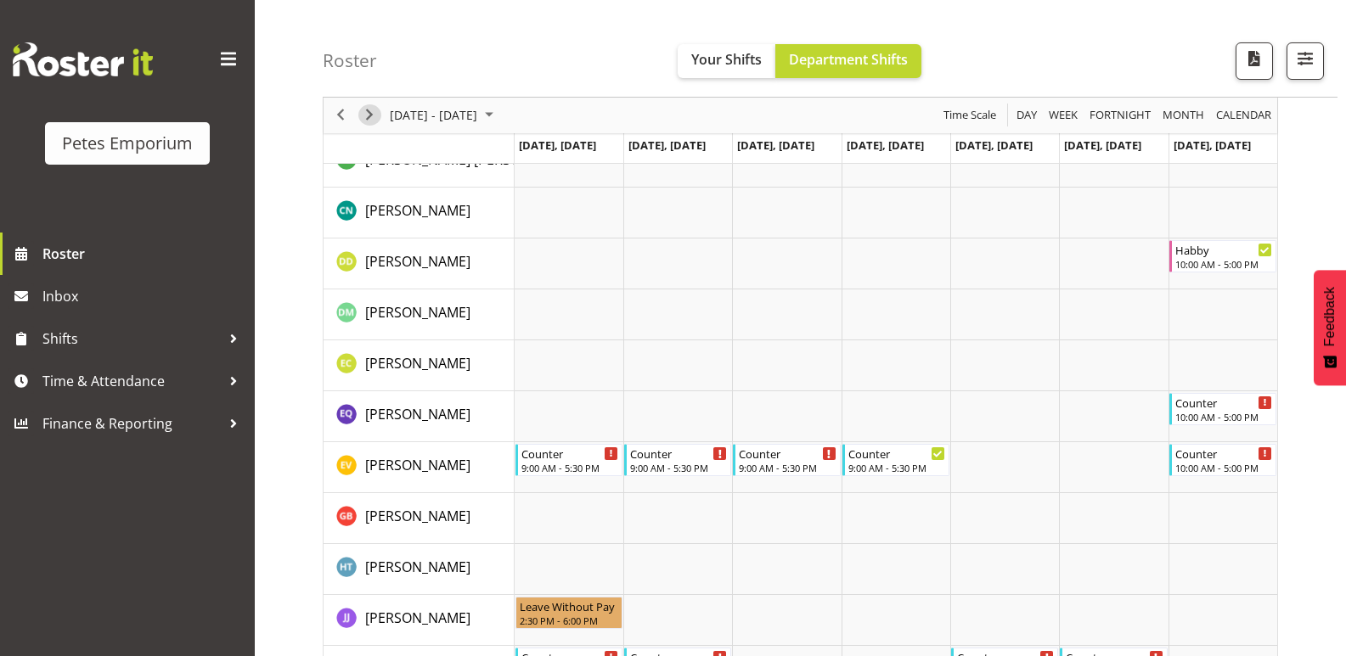
click at [367, 115] on span "Next" at bounding box center [369, 115] width 20 height 21
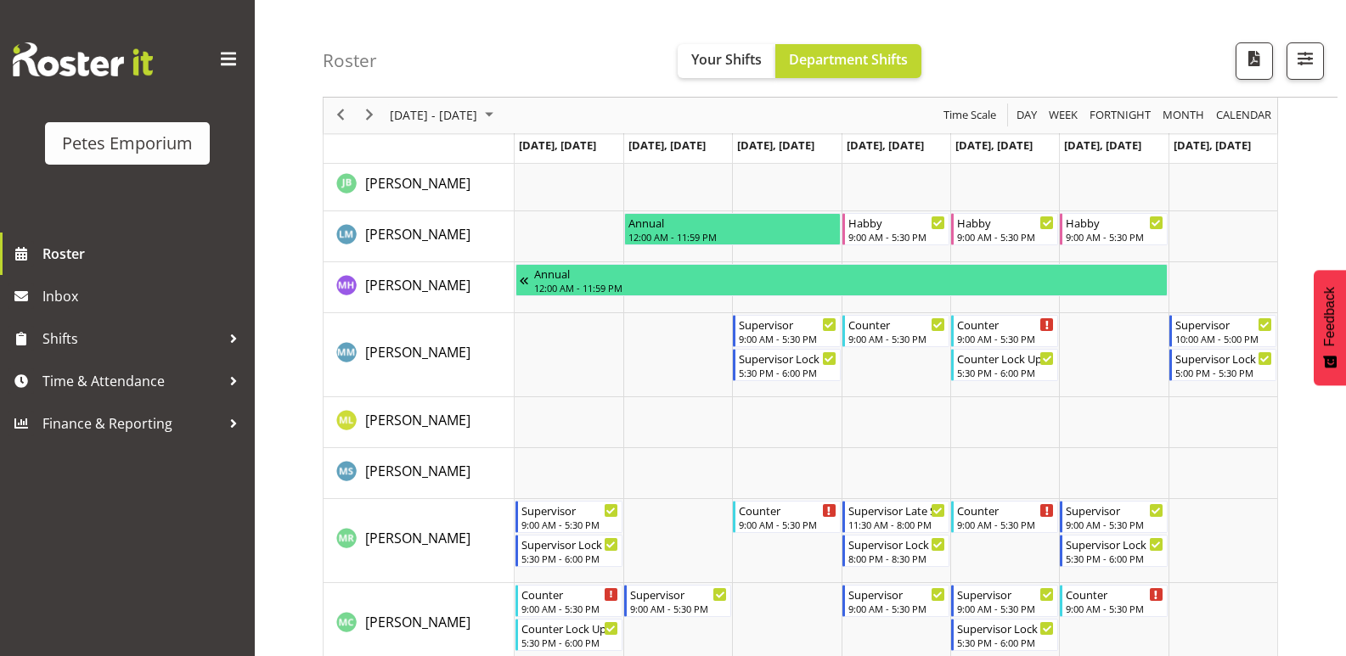
scroll to position [1019, 0]
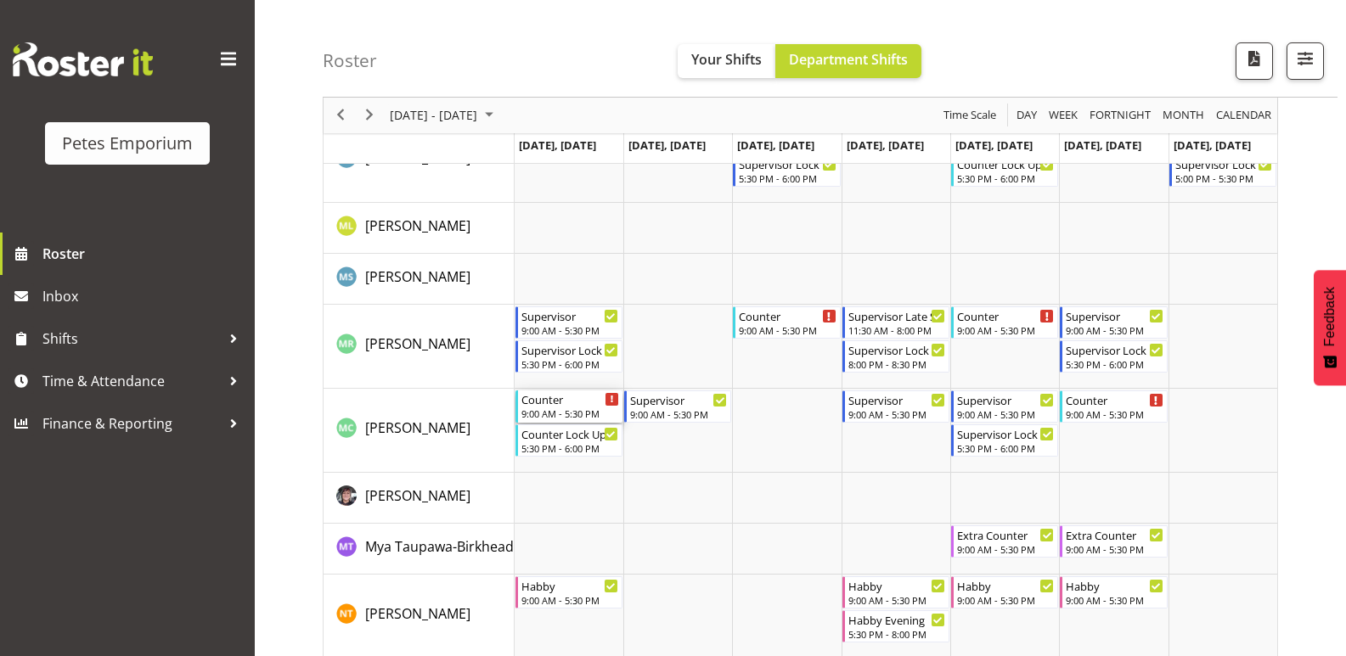
click at [565, 396] on div "Counter" at bounding box center [570, 399] width 98 height 17
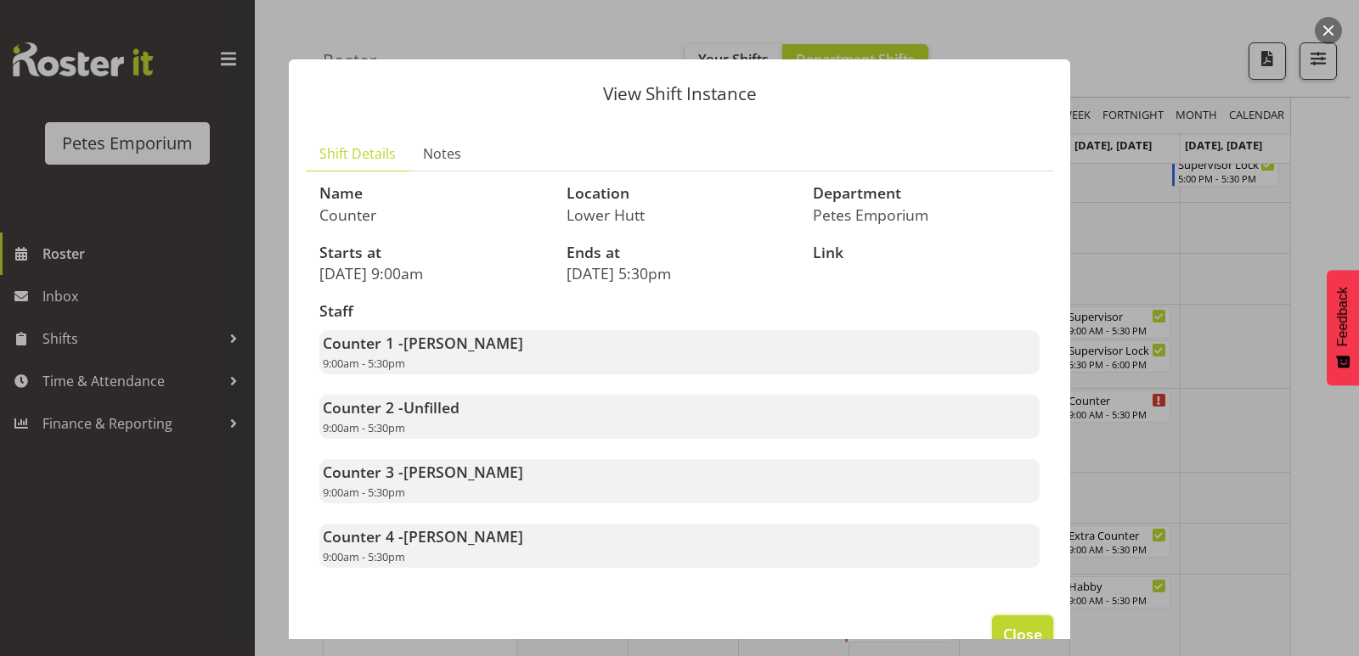
click at [1009, 618] on button "Close" at bounding box center [1022, 634] width 61 height 37
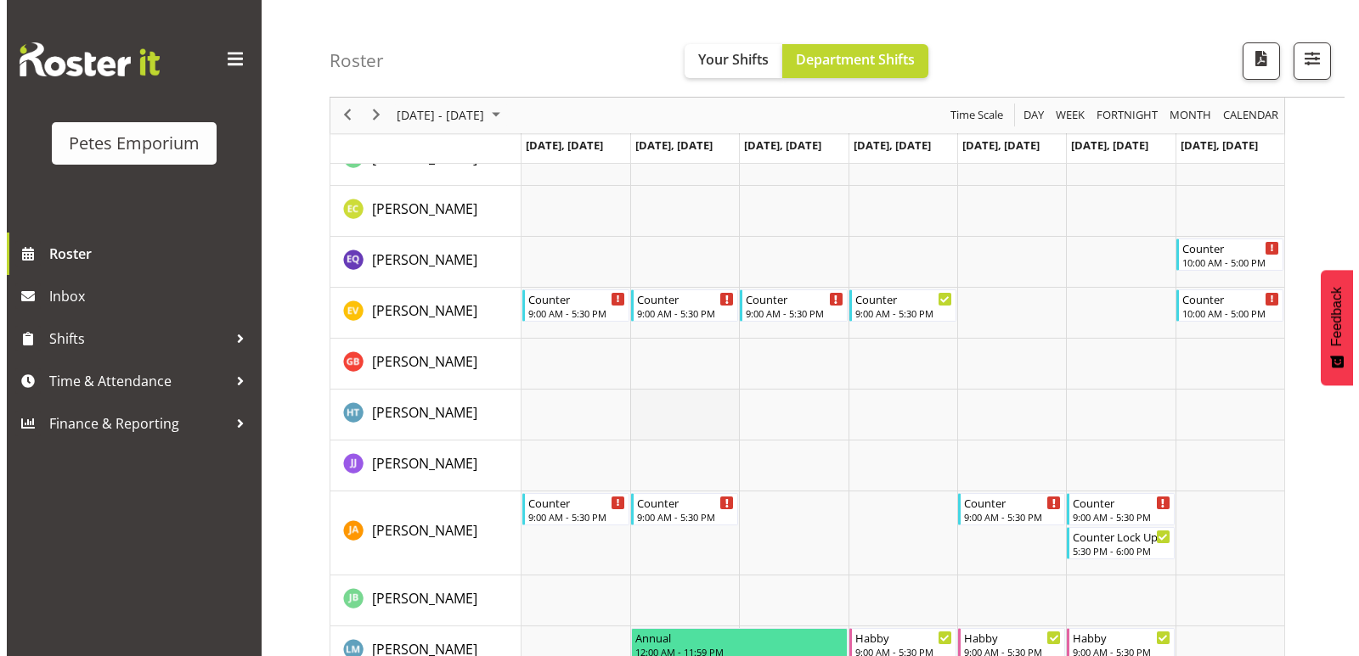
scroll to position [491, 0]
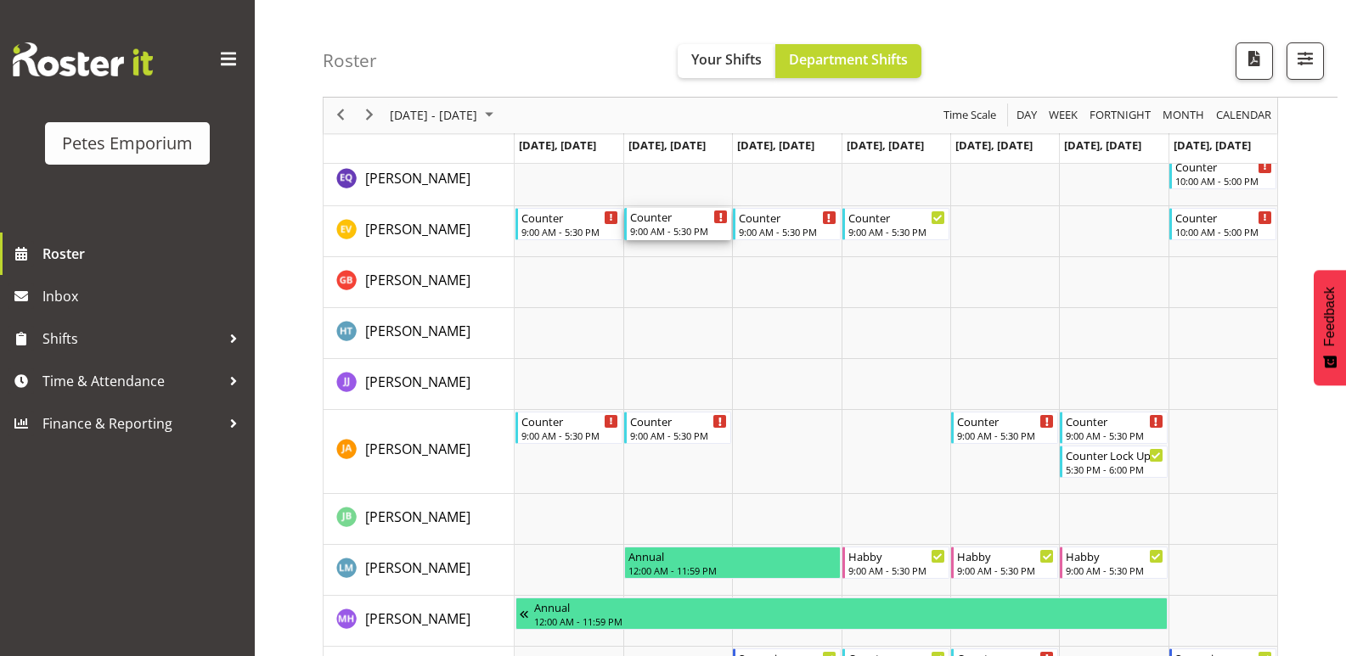
click at [673, 216] on div "Counter" at bounding box center [679, 216] width 98 height 17
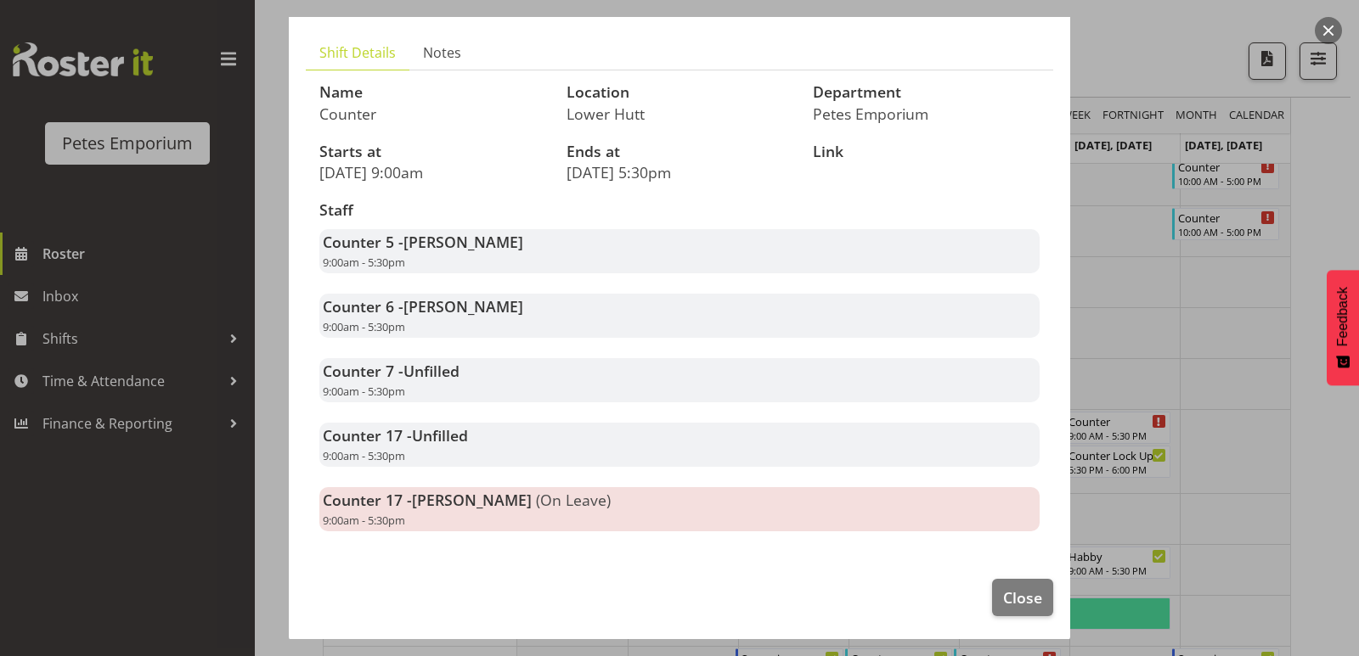
scroll to position [104, 0]
click at [1034, 606] on button "Close" at bounding box center [1022, 595] width 61 height 37
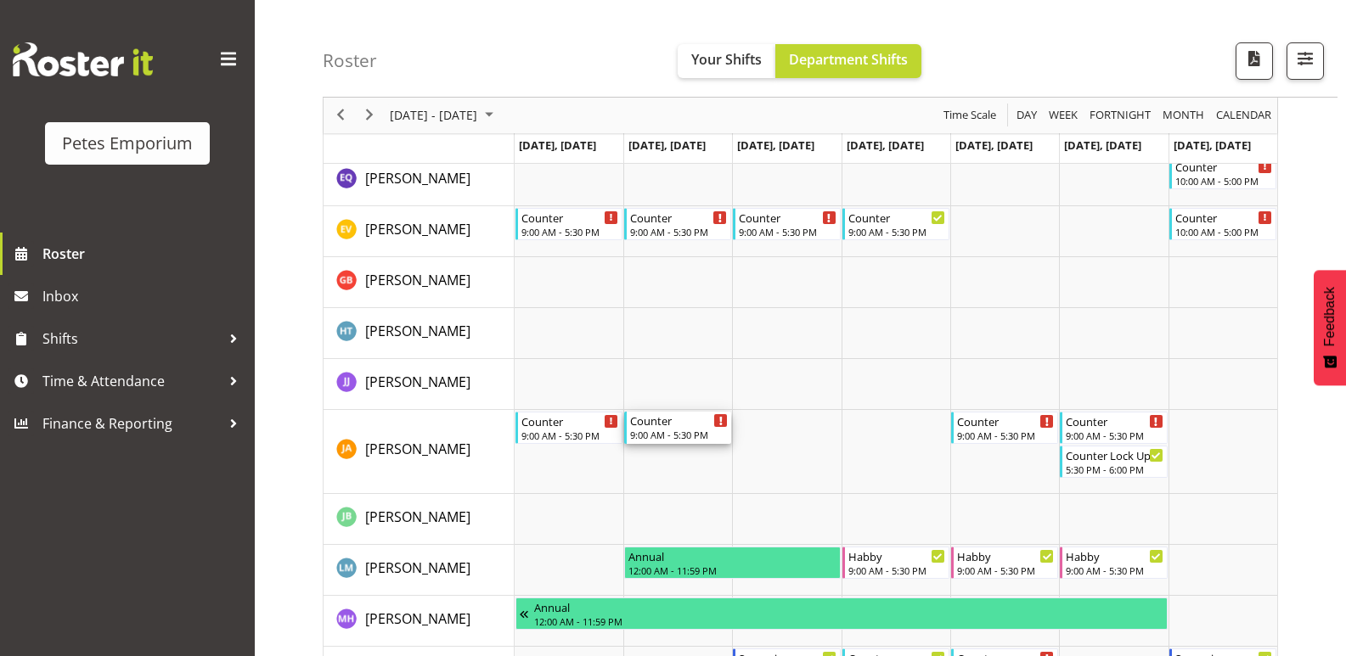
click at [701, 415] on div "Counter" at bounding box center [679, 420] width 98 height 17
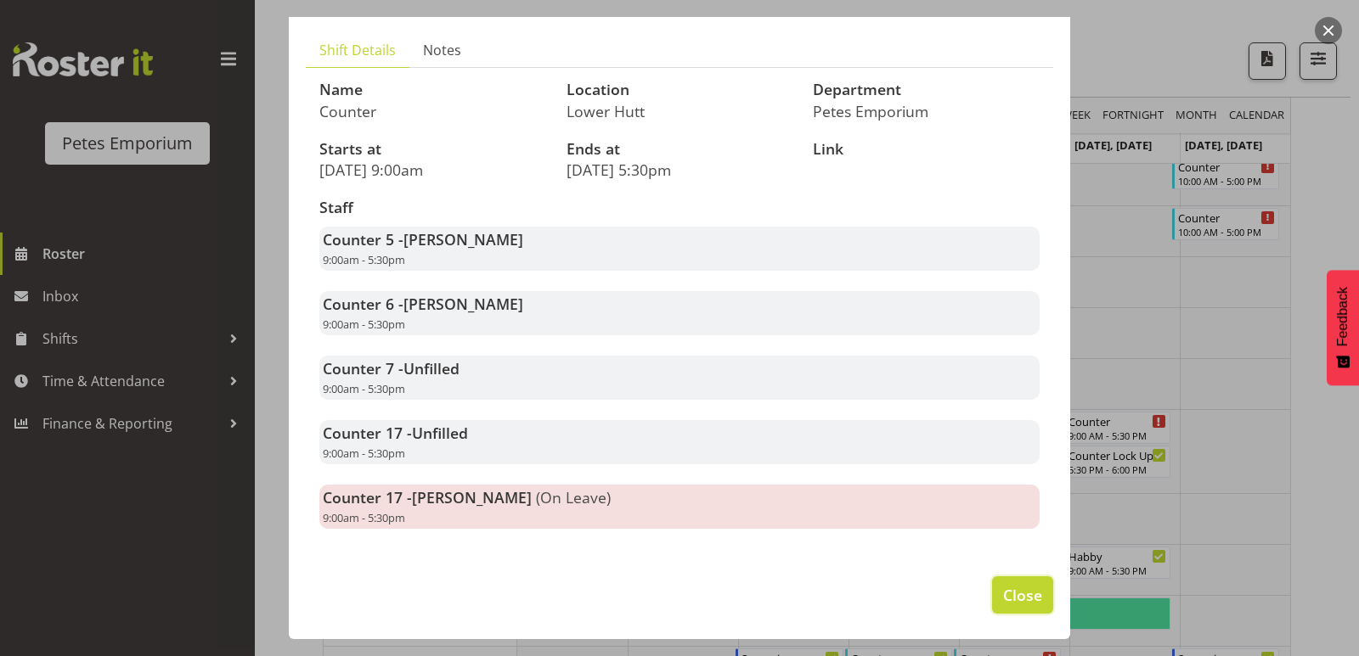
click at [1003, 589] on span "Close" at bounding box center [1022, 595] width 39 height 22
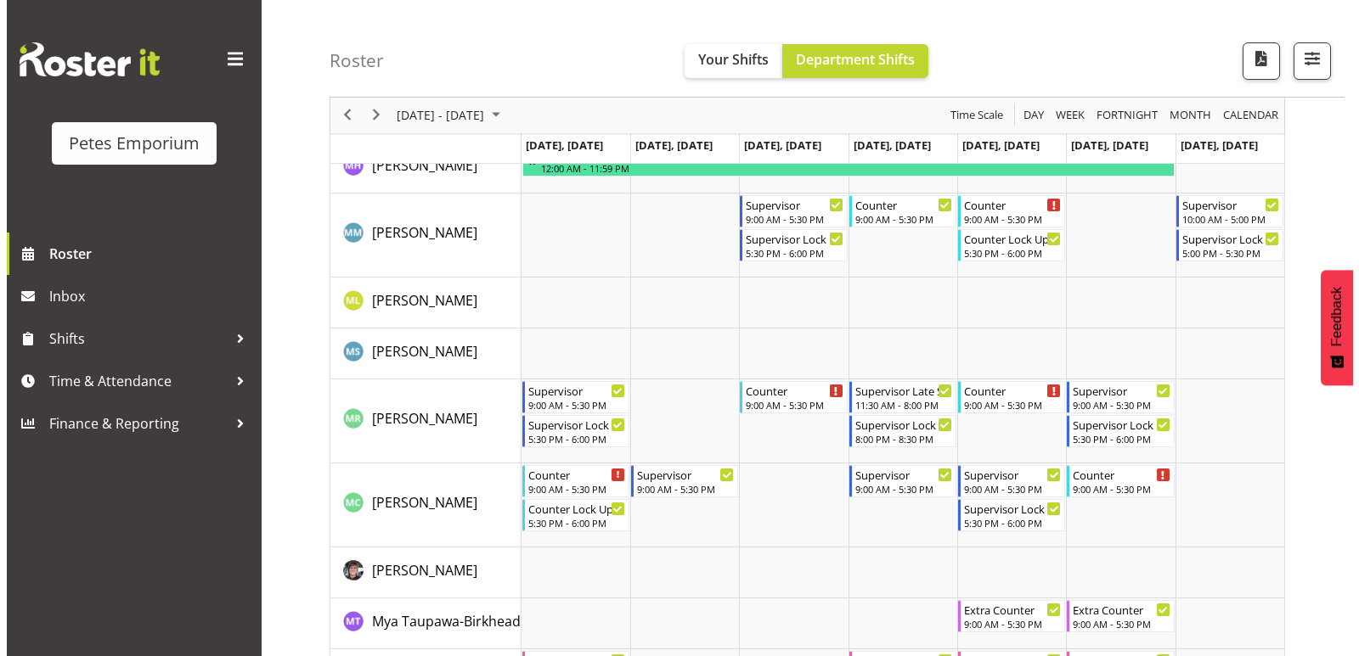
scroll to position [915, 0]
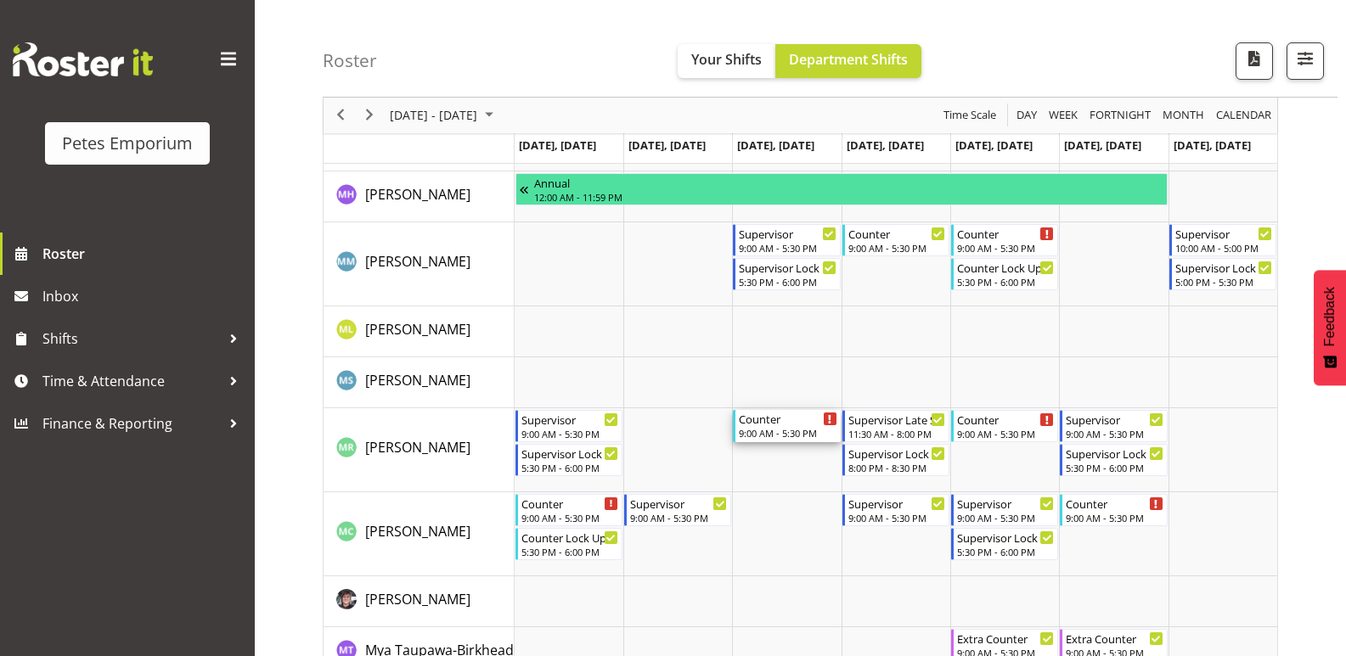
click at [797, 426] on div "Counter 9:00 AM - 5:30 PM" at bounding box center [788, 426] width 98 height 32
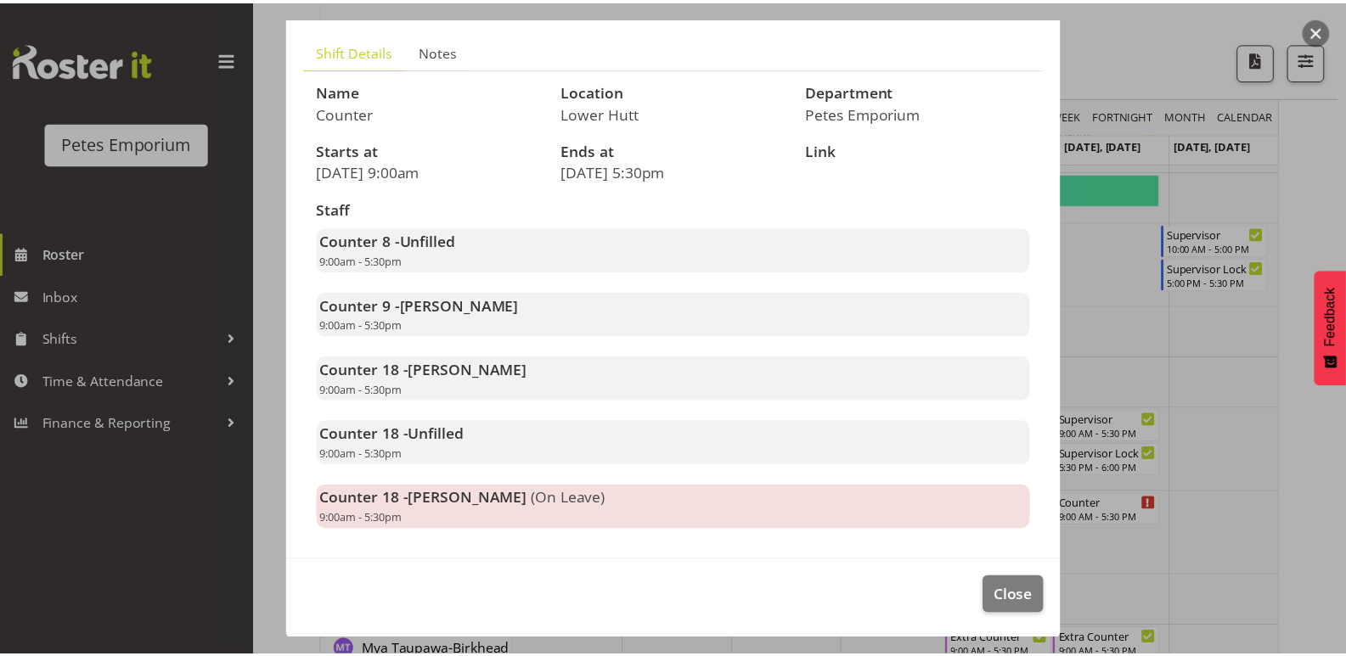
scroll to position [104, 0]
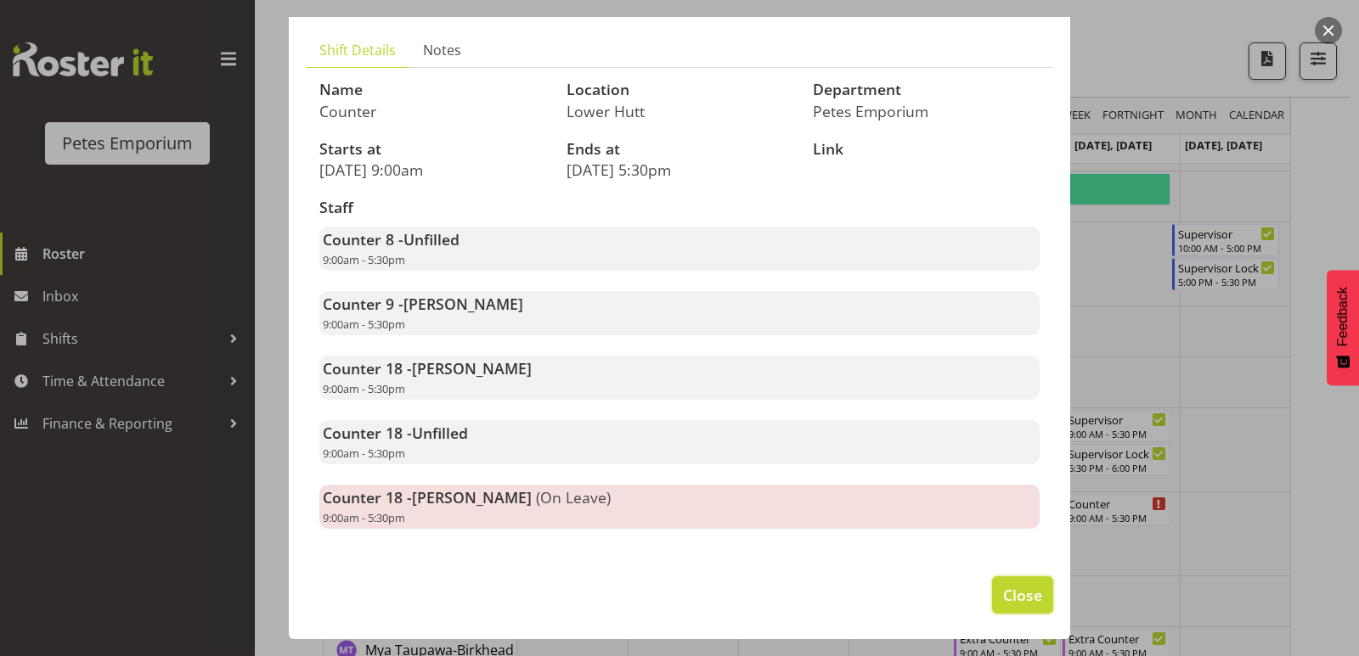
click at [1004, 596] on span "Close" at bounding box center [1022, 595] width 39 height 22
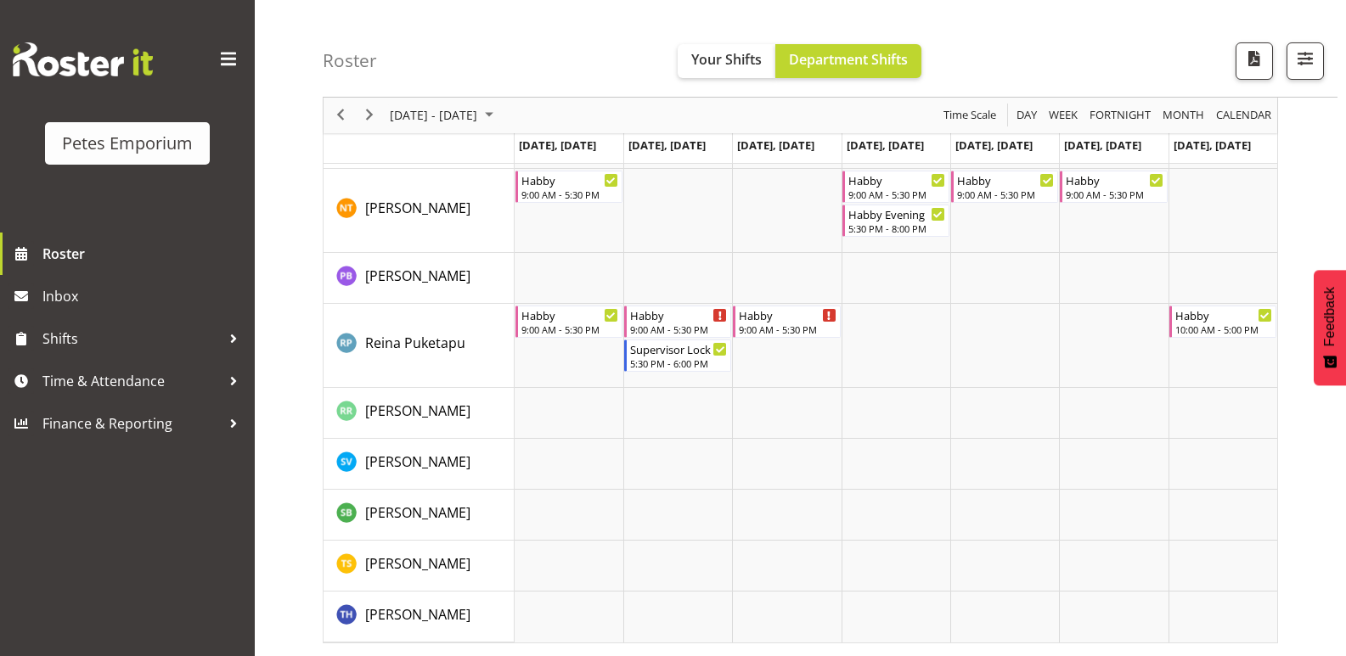
scroll to position [1170, 0]
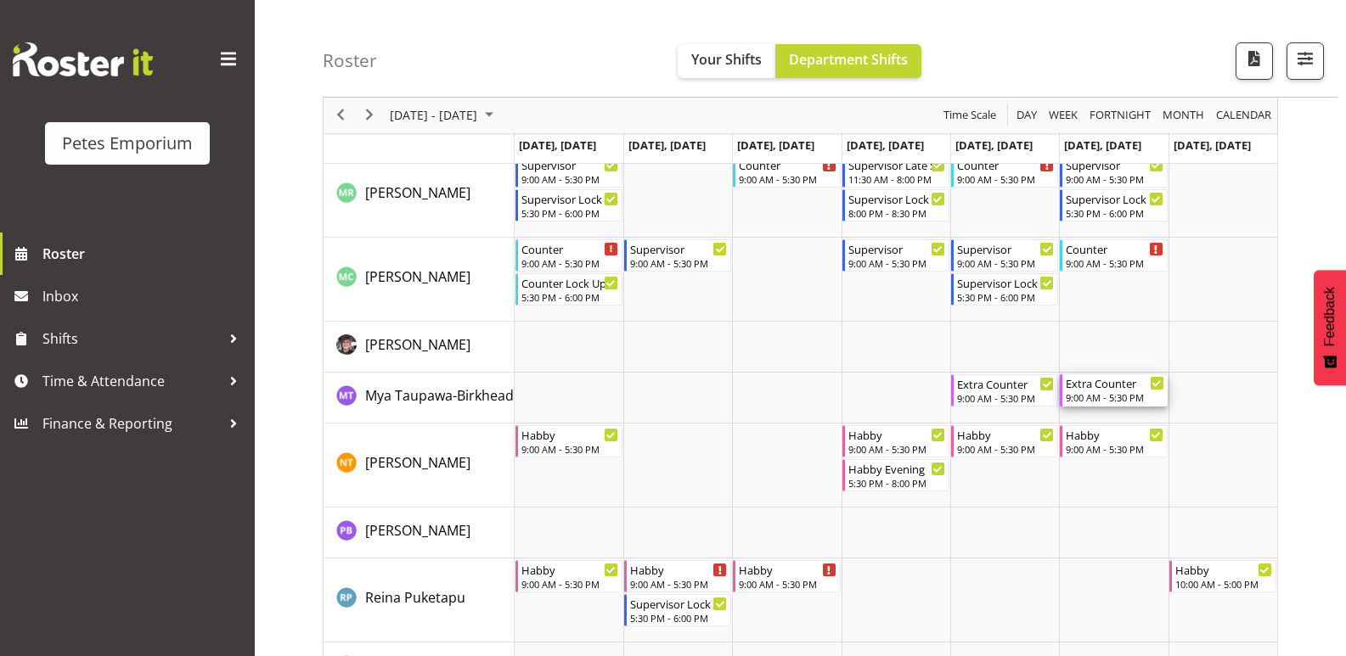
click at [1113, 396] on div "9:00 AM - 5:30 PM" at bounding box center [1115, 398] width 98 height 14
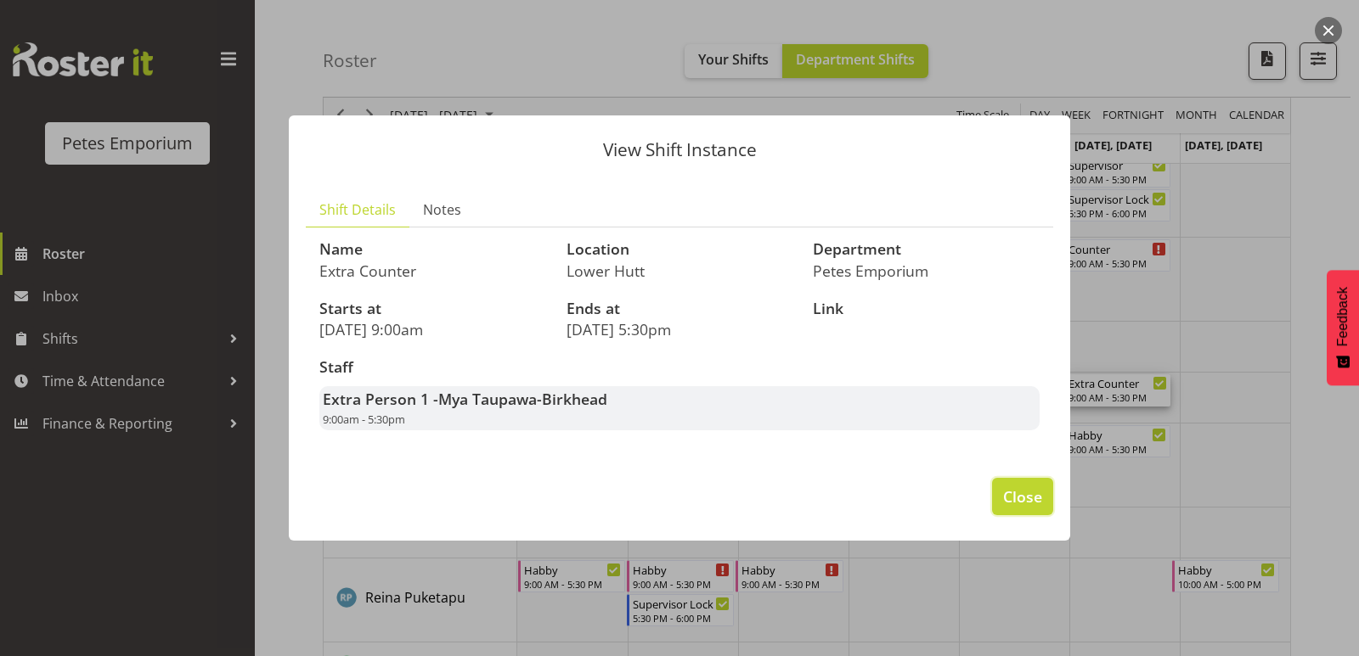
click at [1028, 503] on span "Close" at bounding box center [1022, 497] width 39 height 22
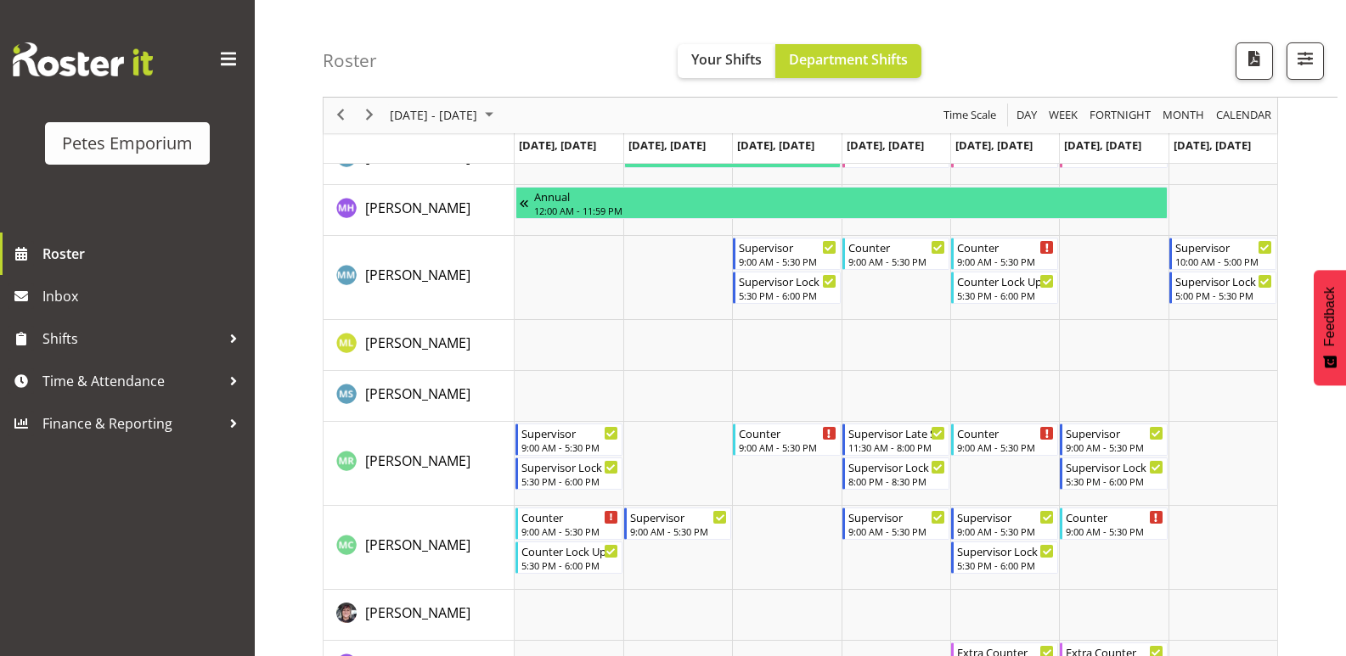
scroll to position [831, 0]
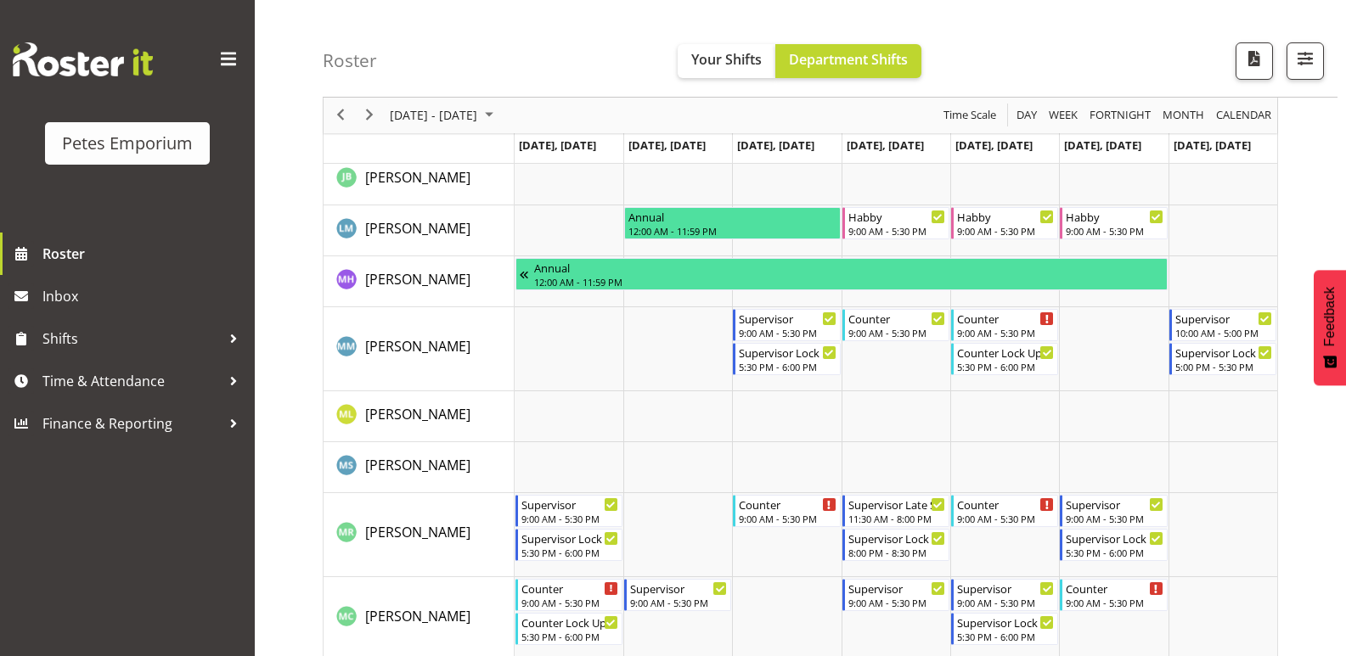
click at [341, 127] on div "previous period" at bounding box center [340, 116] width 29 height 36
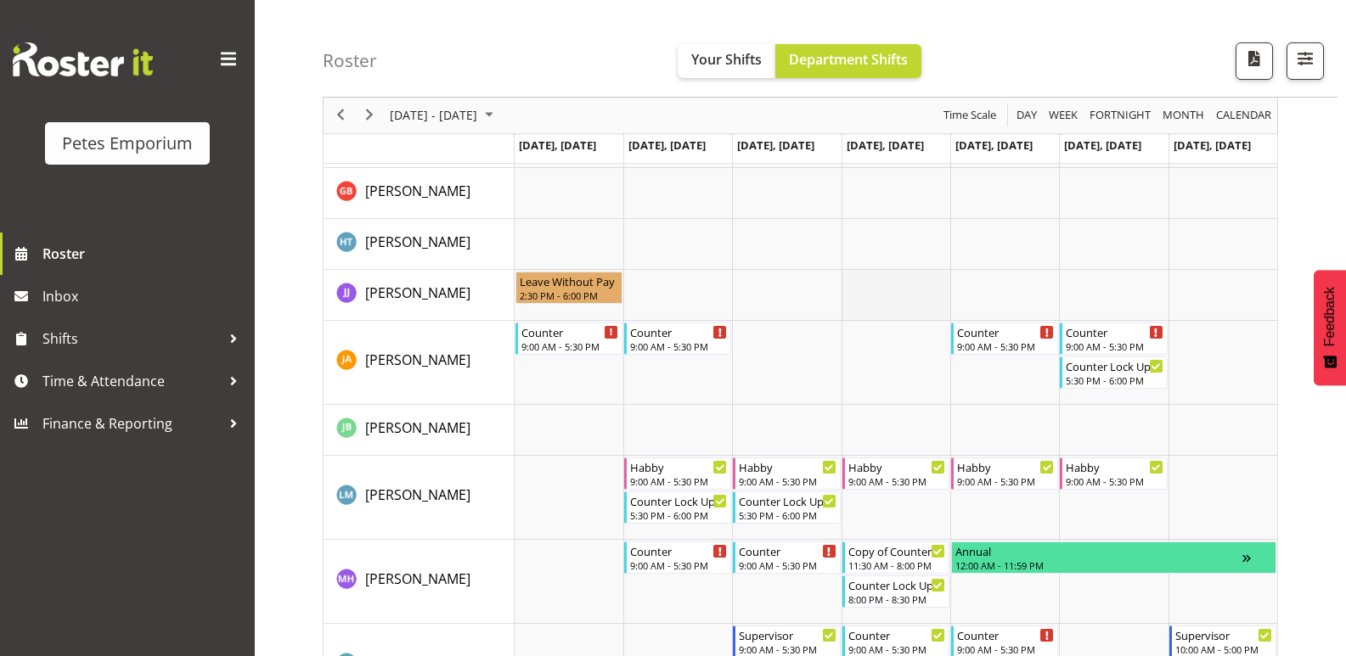
scroll to position [661, 0]
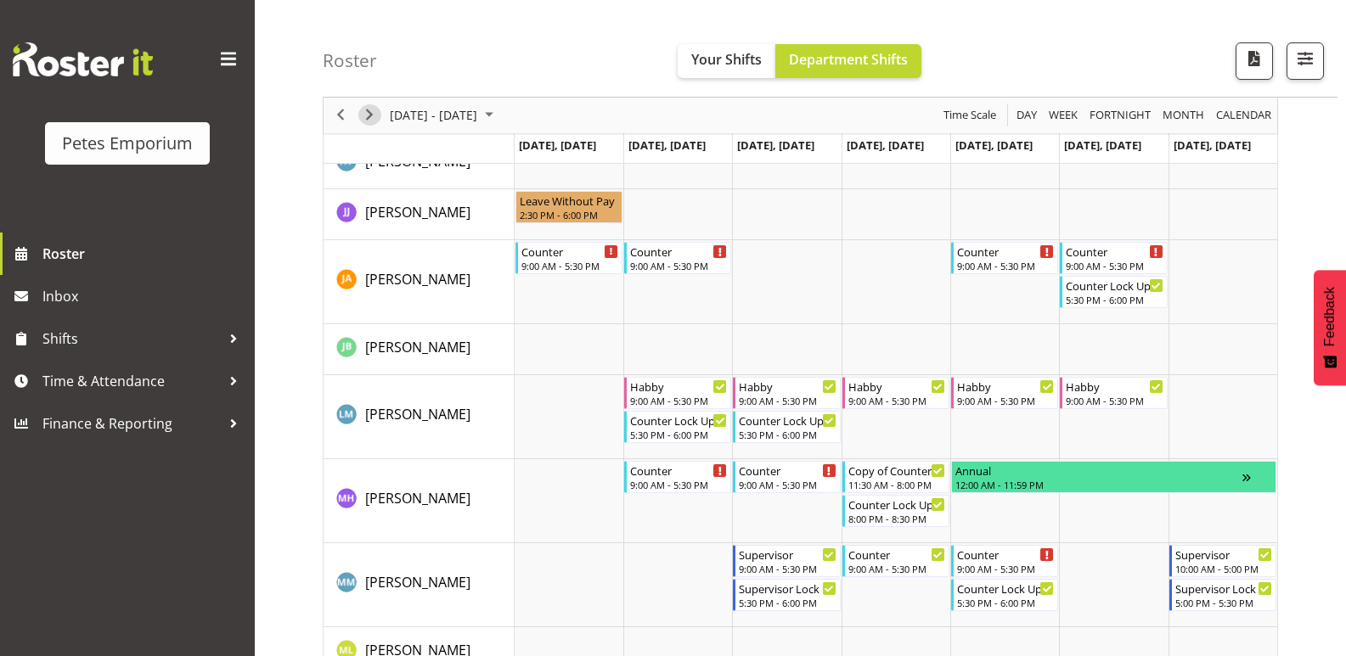
click at [377, 121] on span "Next" at bounding box center [369, 115] width 20 height 21
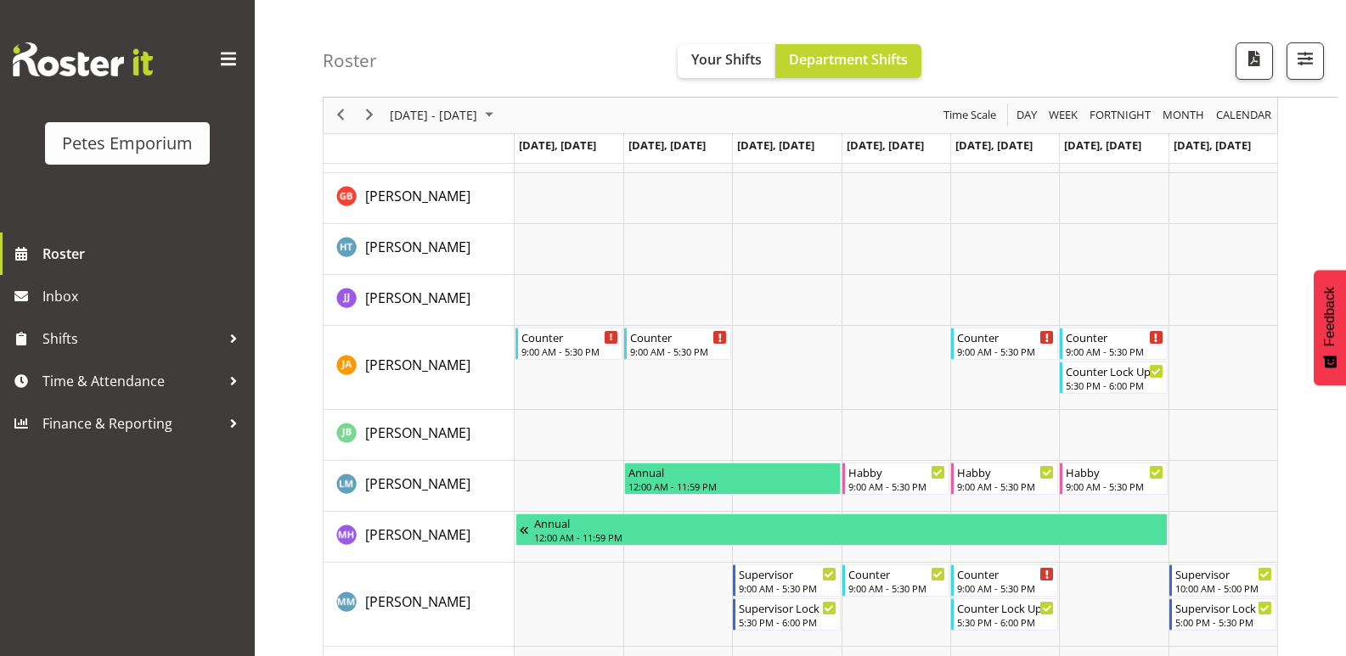
scroll to position [321, 0]
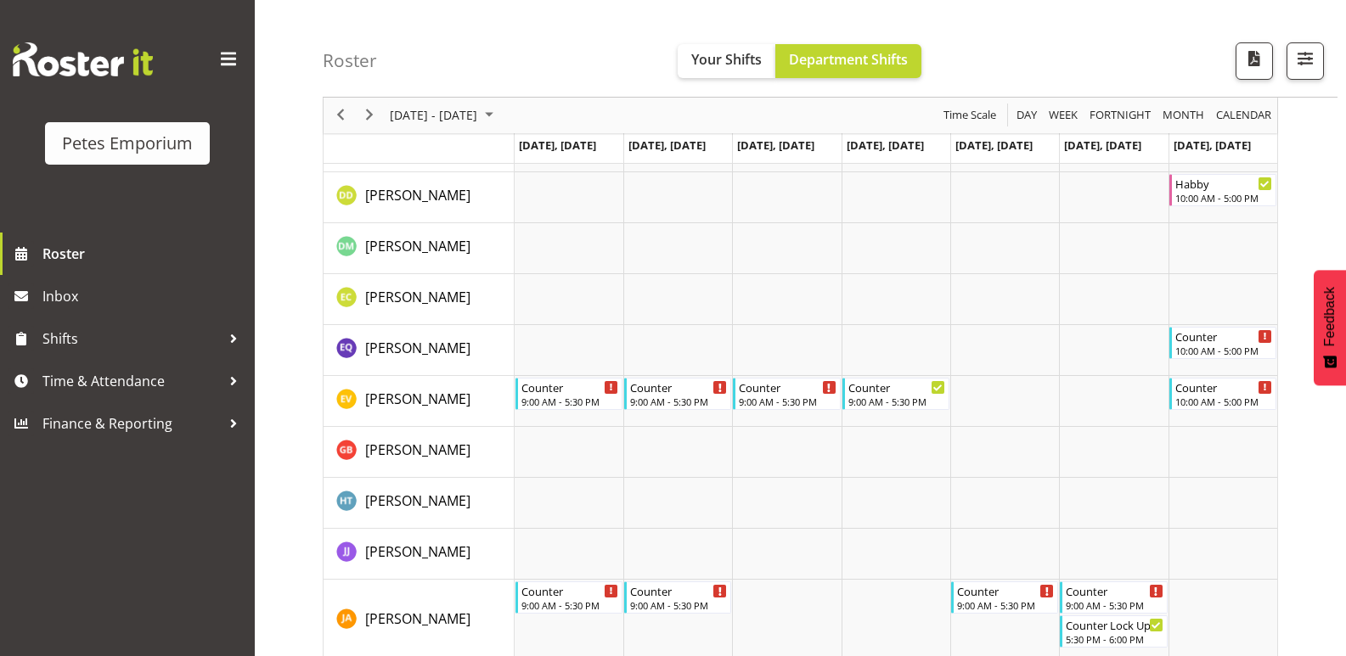
click at [356, 118] on div "next period" at bounding box center [369, 116] width 29 height 36
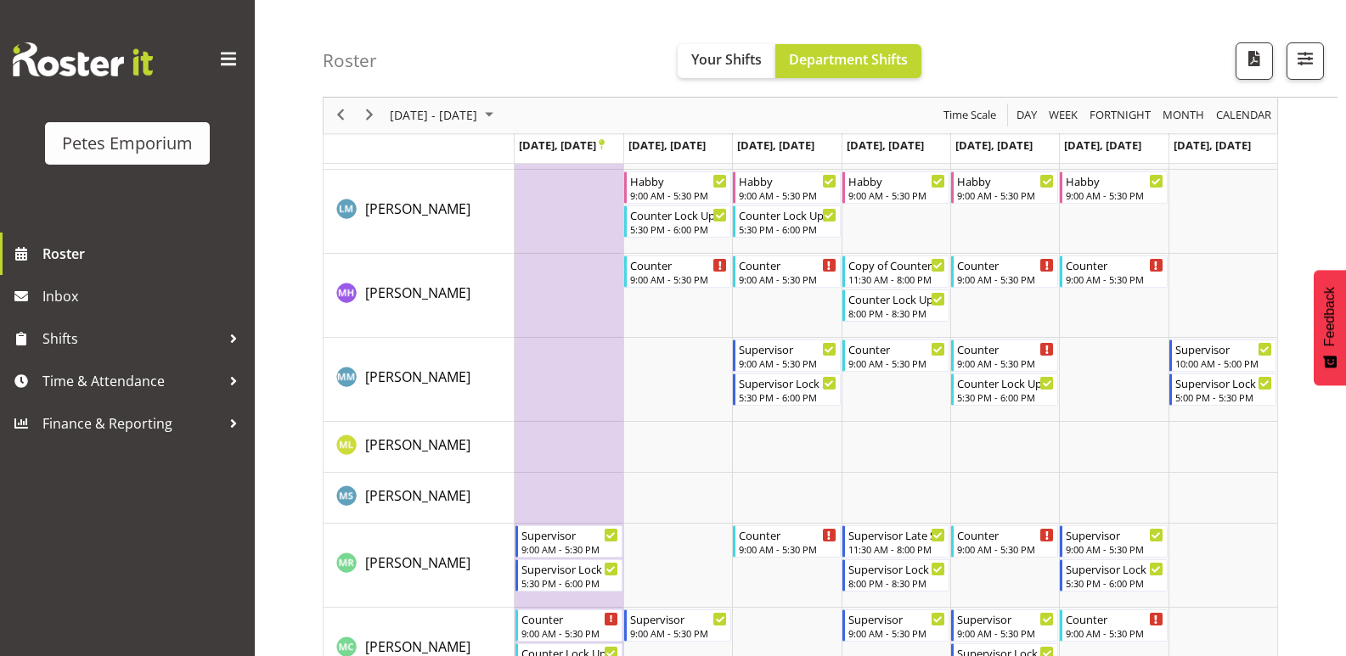
scroll to position [849, 0]
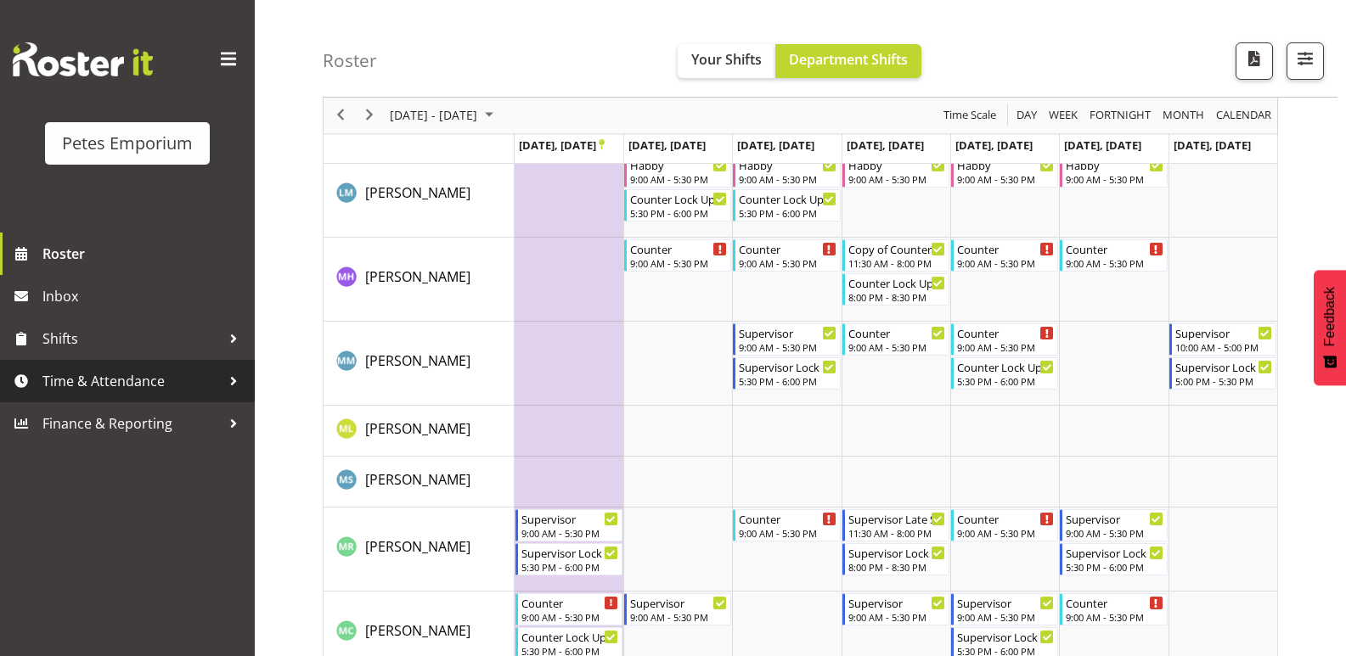
click at [161, 375] on span "Time & Attendance" at bounding box center [131, 381] width 178 height 25
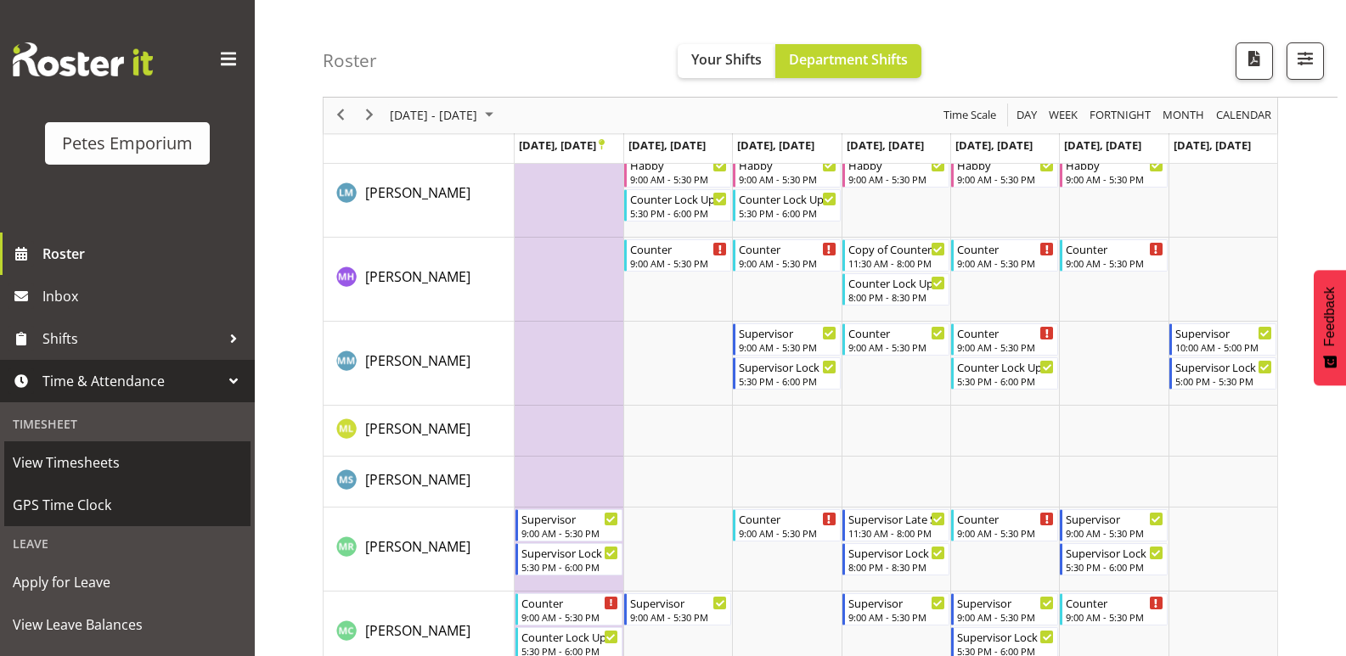
click at [180, 500] on span "GPS Time Clock" at bounding box center [127, 505] width 229 height 25
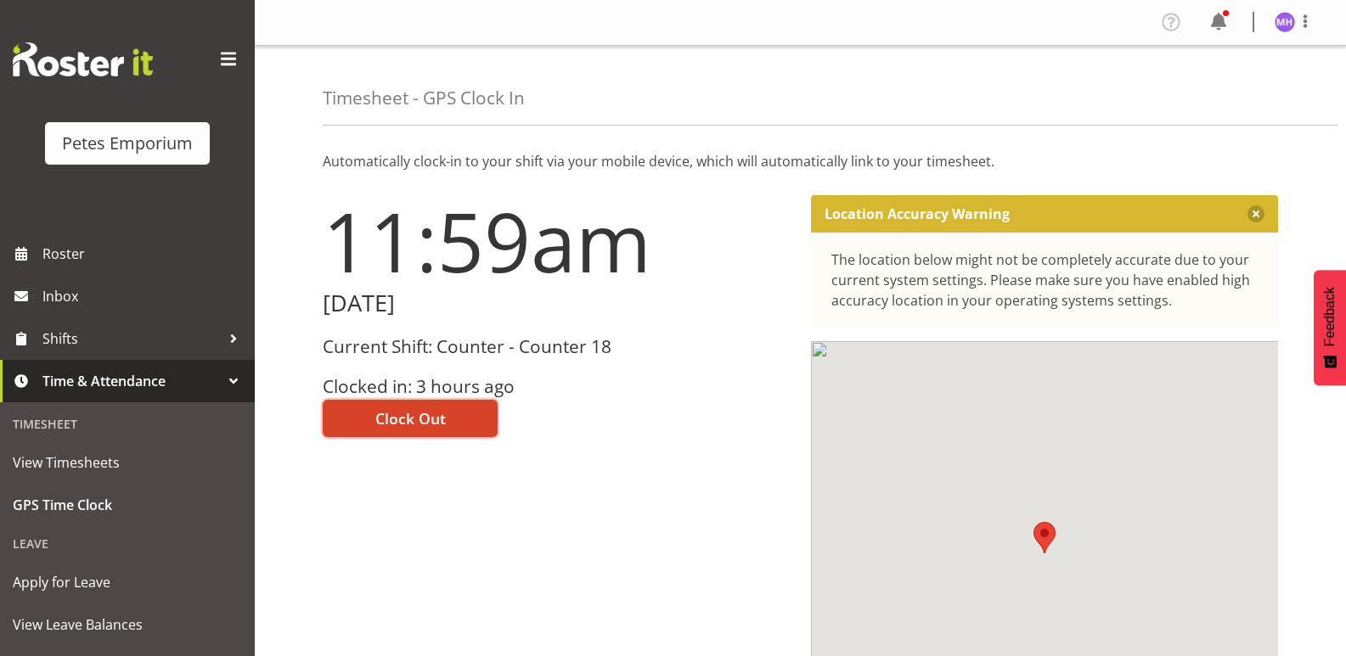
click at [380, 421] on span "Clock Out" at bounding box center [410, 419] width 70 height 22
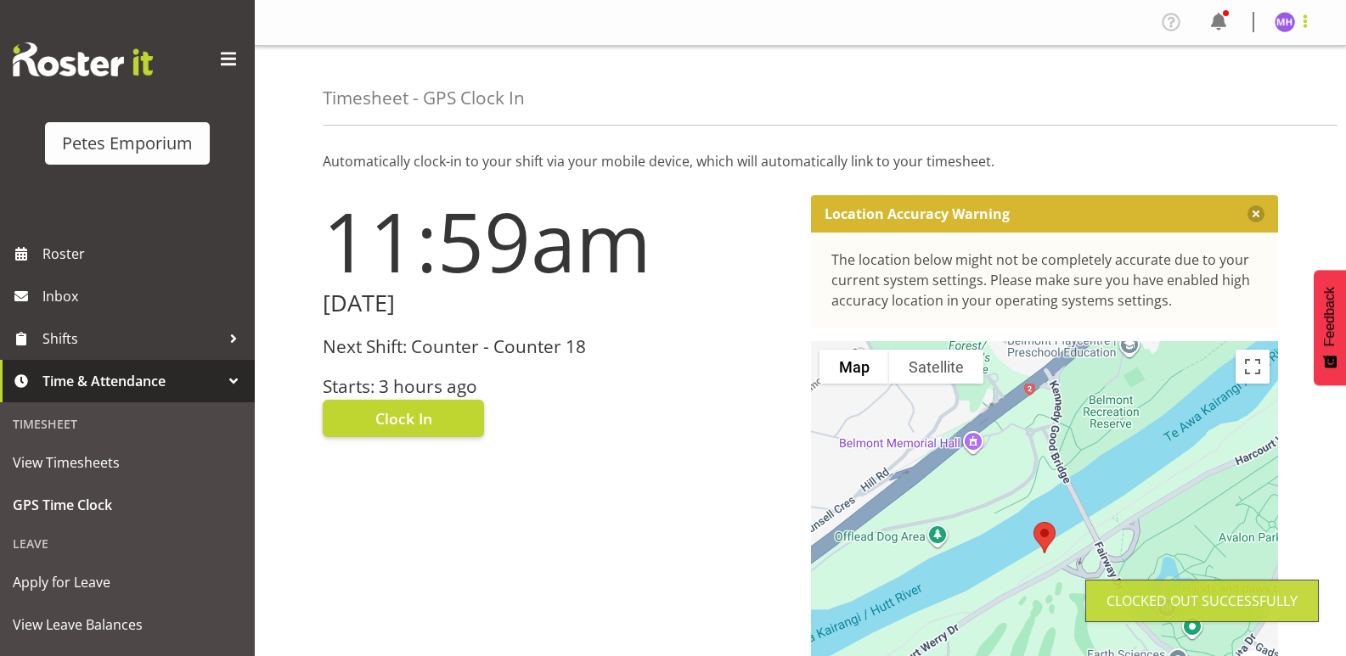
click at [1296, 28] on span at bounding box center [1305, 21] width 20 height 20
click at [1238, 87] on link "Log Out" at bounding box center [1233, 89] width 163 height 31
